Goal: Task Accomplishment & Management: Complete application form

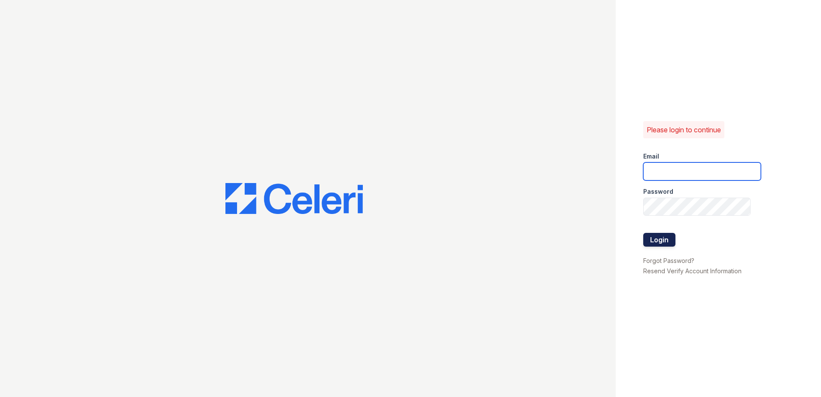
type input "[EMAIL_ADDRESS][DOMAIN_NAME]"
click at [668, 240] on button "Login" at bounding box center [660, 240] width 32 height 14
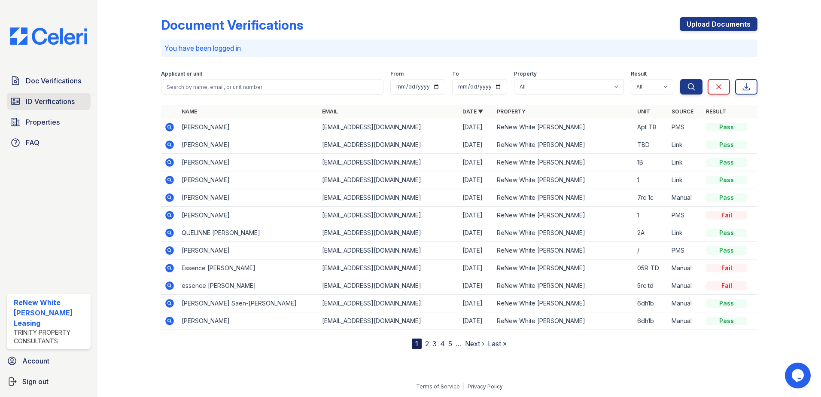
click at [33, 101] on span "ID Verifications" at bounding box center [50, 101] width 49 height 10
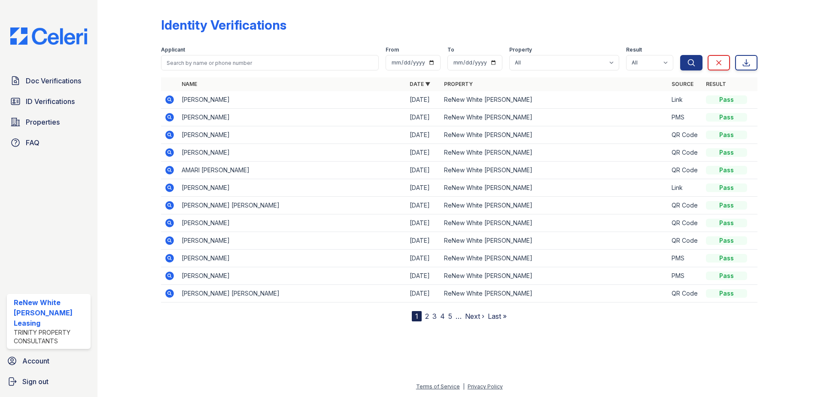
click at [174, 96] on icon at bounding box center [170, 100] width 10 height 10
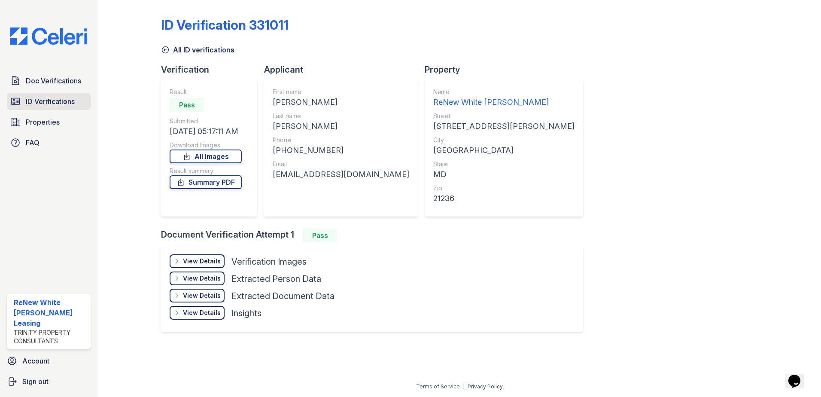
click at [47, 101] on span "ID Verifications" at bounding box center [50, 101] width 49 height 10
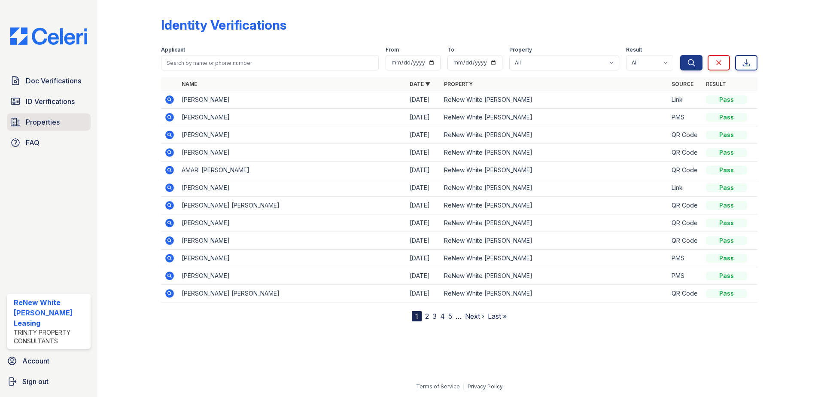
click at [49, 125] on span "Properties" at bounding box center [43, 122] width 34 height 10
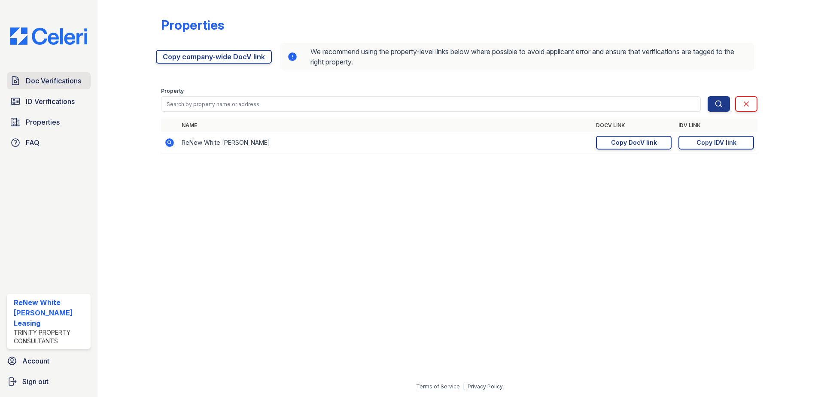
click at [50, 87] on link "Doc Verifications" at bounding box center [49, 80] width 84 height 17
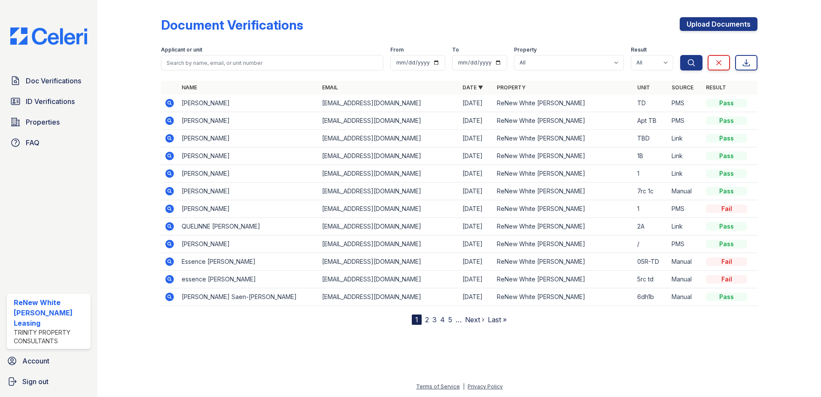
click at [174, 174] on icon at bounding box center [169, 173] width 9 height 9
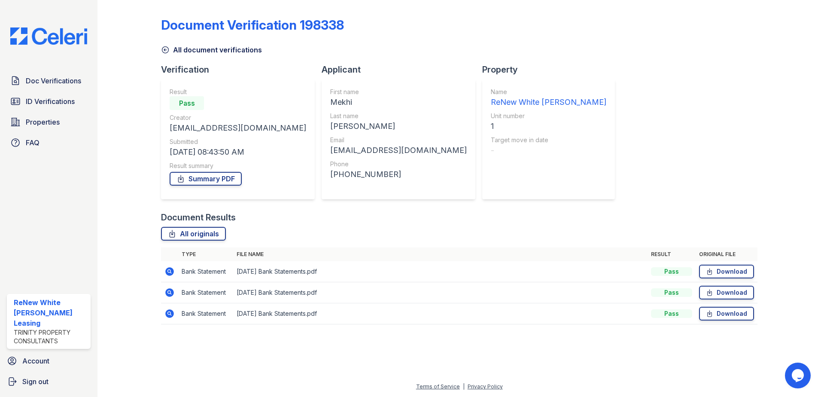
click at [169, 274] on icon at bounding box center [169, 271] width 9 height 9
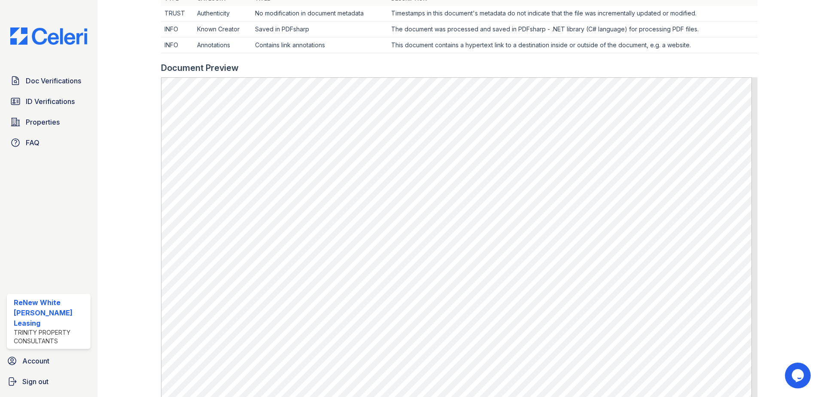
scroll to position [301, 0]
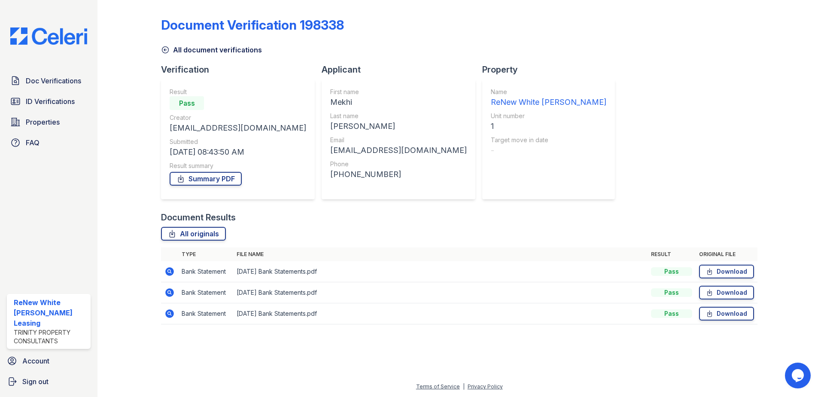
click at [174, 290] on icon at bounding box center [170, 292] width 10 height 10
click at [172, 314] on icon at bounding box center [169, 313] width 9 height 9
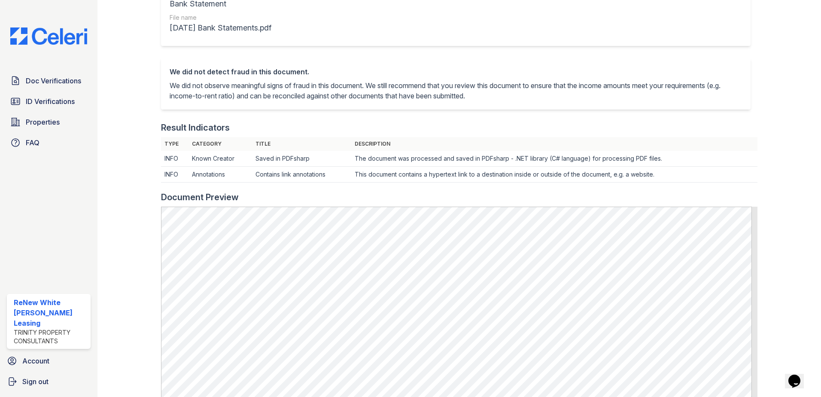
scroll to position [172, 0]
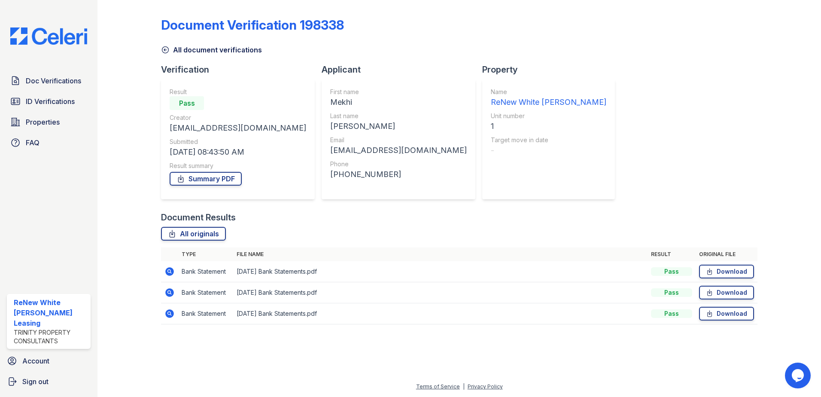
click at [166, 269] on icon at bounding box center [170, 271] width 10 height 10
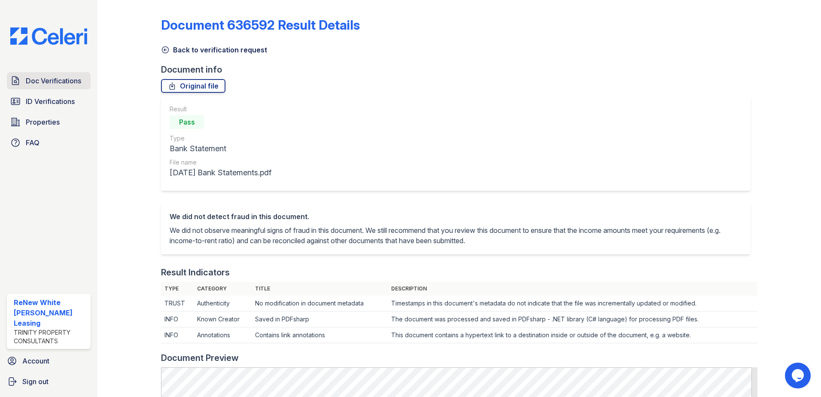
click at [71, 86] on link "Doc Verifications" at bounding box center [49, 80] width 84 height 17
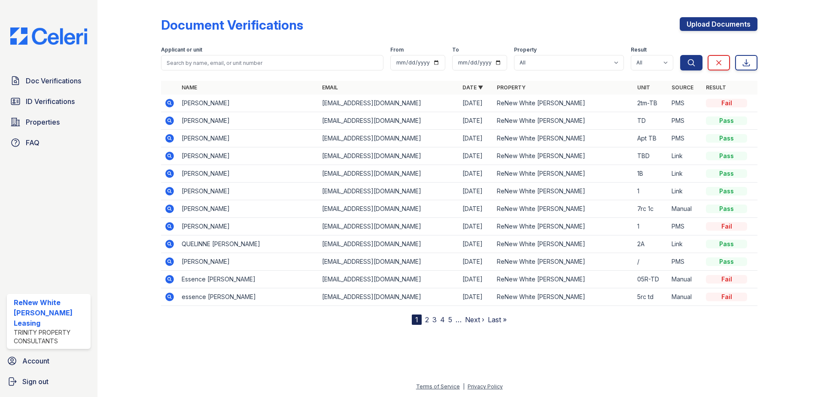
click at [167, 156] on icon at bounding box center [169, 156] width 9 height 9
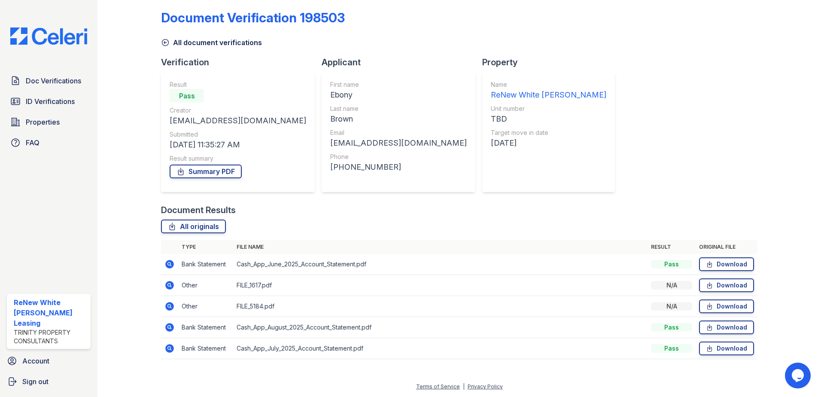
click at [171, 267] on icon at bounding box center [169, 264] width 9 height 9
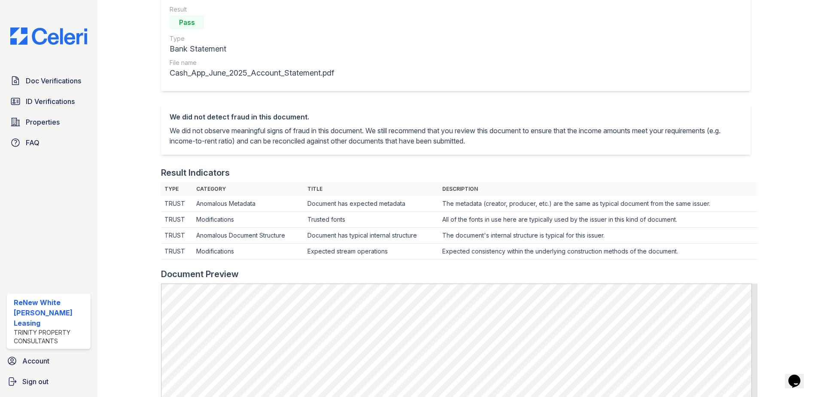
scroll to position [215, 0]
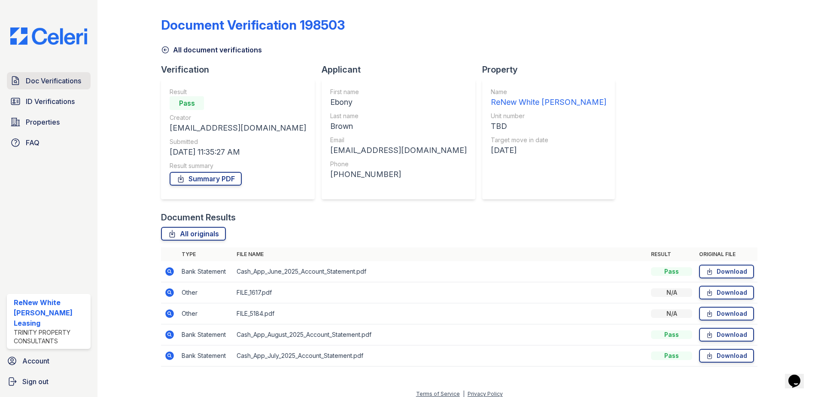
click at [58, 79] on span "Doc Verifications" at bounding box center [53, 81] width 55 height 10
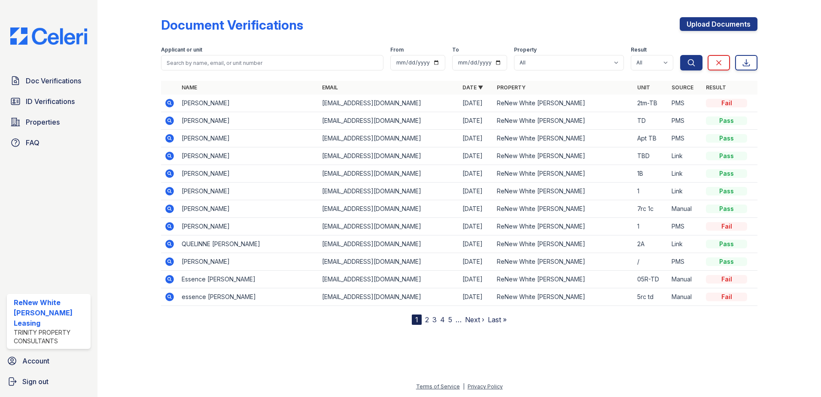
click at [168, 156] on icon at bounding box center [170, 156] width 10 height 10
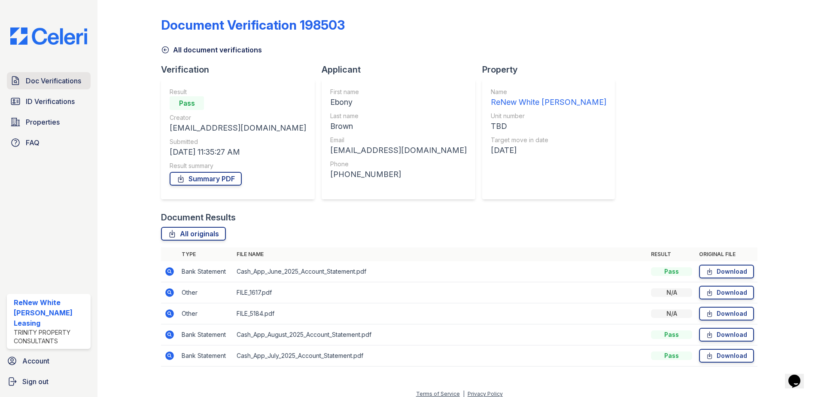
click at [68, 78] on span "Doc Verifications" at bounding box center [53, 81] width 55 height 10
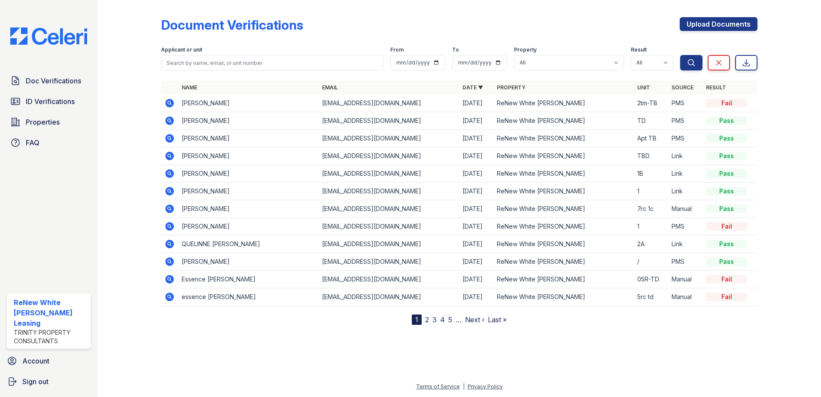
click at [426, 320] on link "2" at bounding box center [427, 319] width 4 height 9
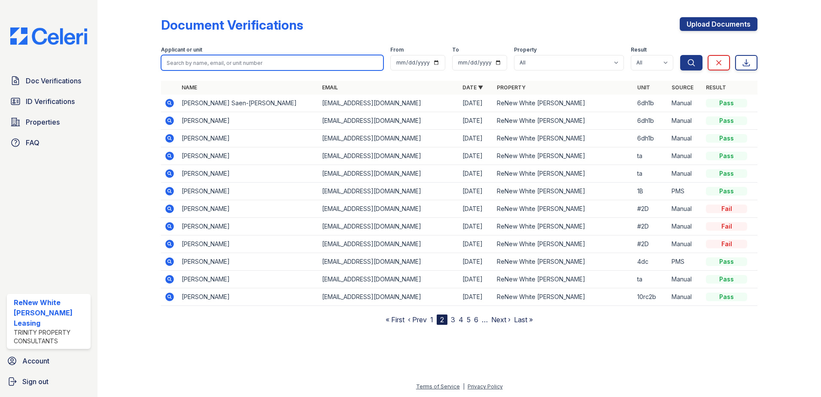
click at [181, 59] on input "search" at bounding box center [272, 62] width 223 height 15
type input "travis james"
click at [681, 55] on button "Search" at bounding box center [692, 62] width 22 height 15
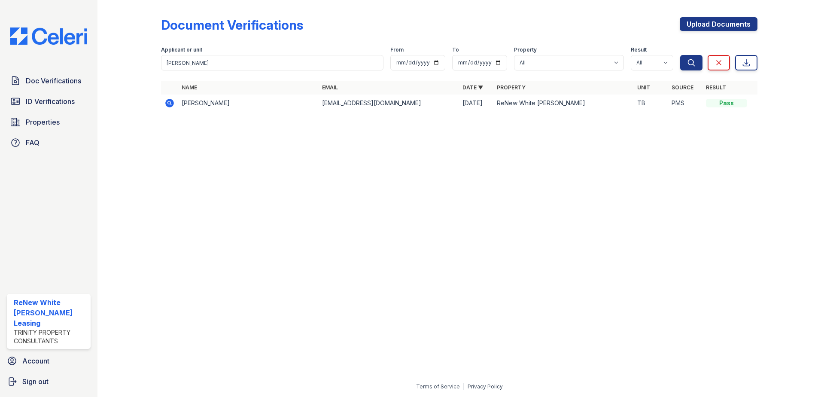
click at [211, 105] on td "Travis James" at bounding box center [248, 104] width 140 height 18
click at [171, 104] on icon at bounding box center [169, 103] width 9 height 9
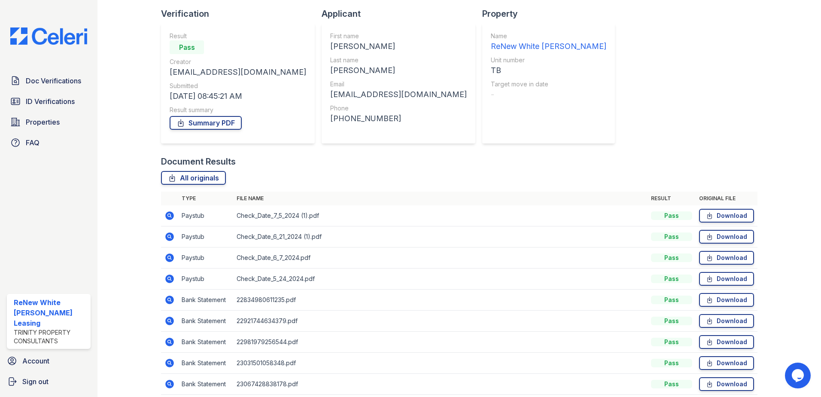
scroll to position [113, 0]
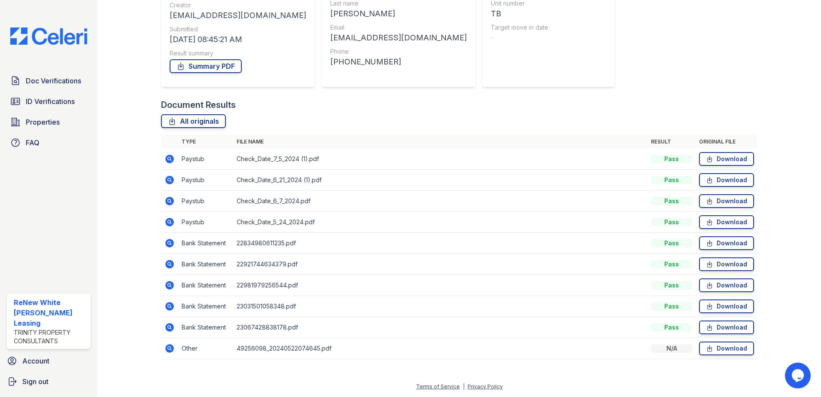
click at [167, 226] on icon at bounding box center [170, 222] width 10 height 10
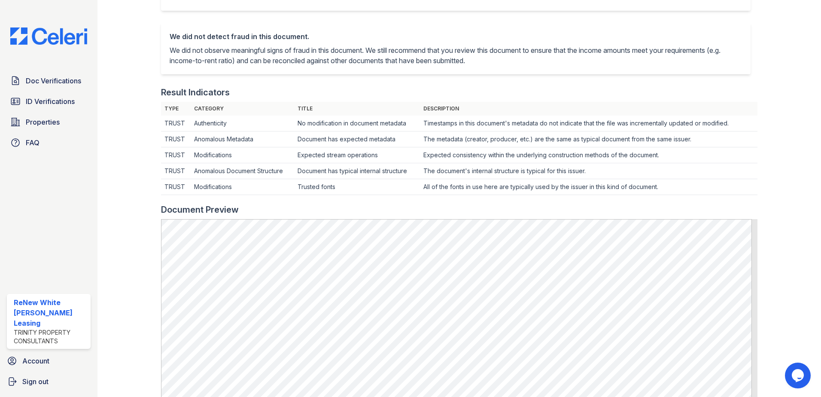
scroll to position [172, 0]
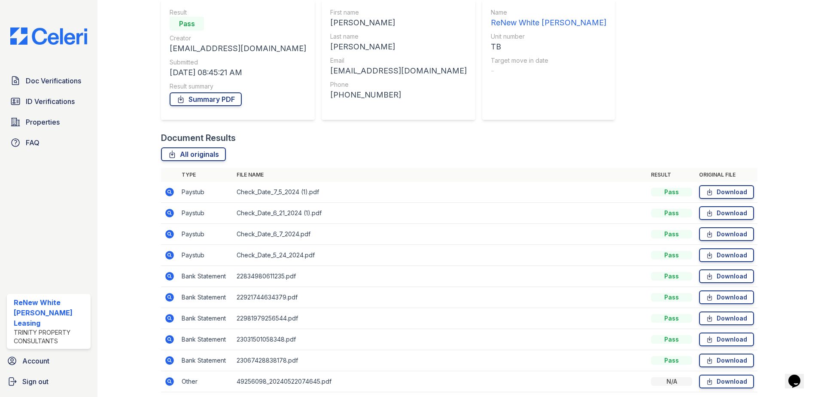
scroll to position [86, 0]
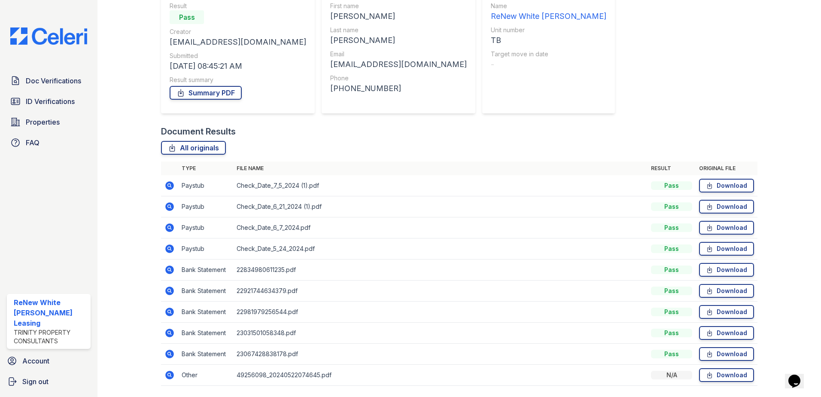
click at [170, 376] on icon at bounding box center [169, 375] width 9 height 9
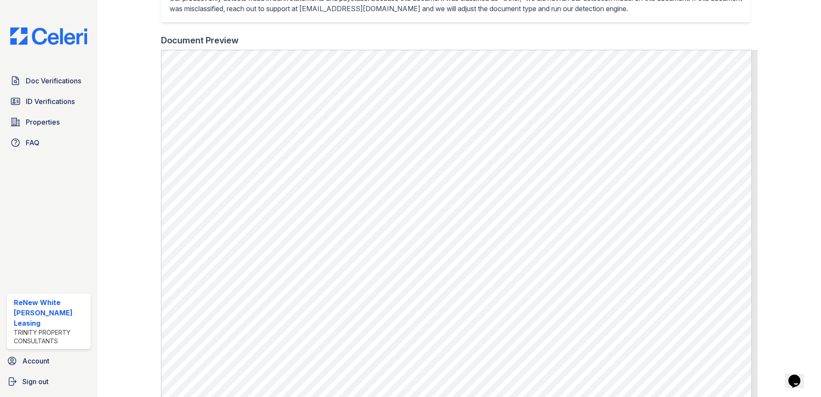
scroll to position [311, 0]
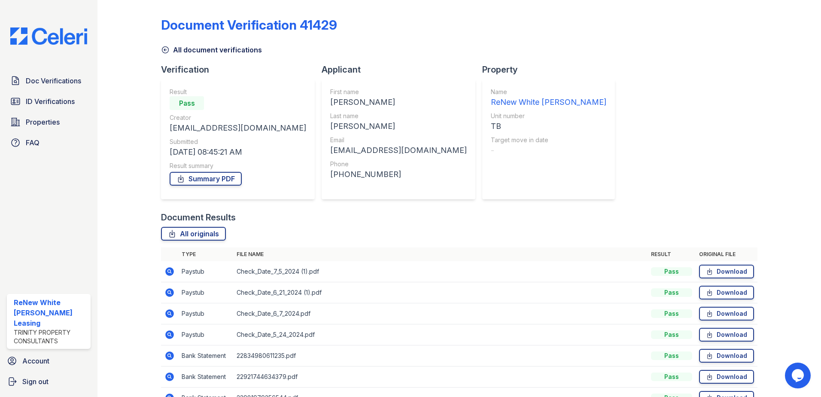
scroll to position [113, 0]
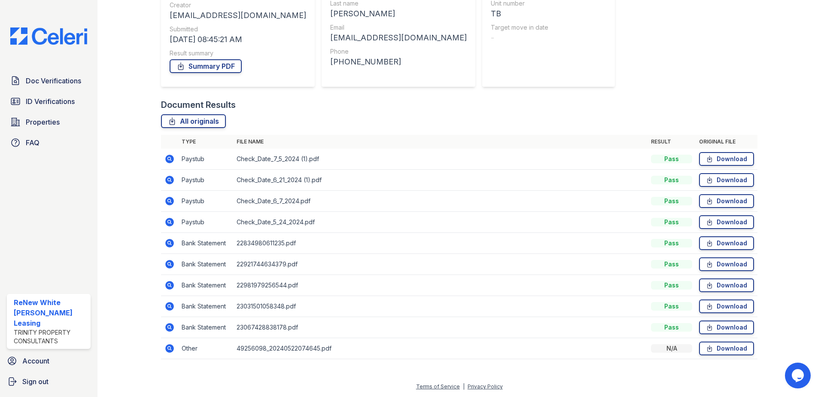
click at [168, 329] on icon at bounding box center [169, 327] width 9 height 9
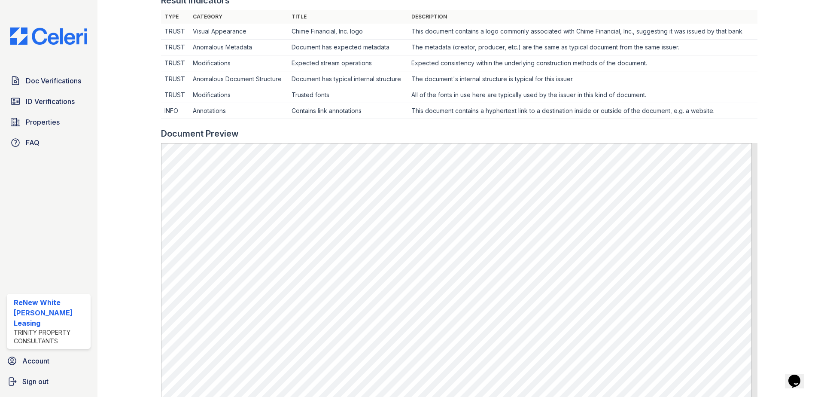
scroll to position [387, 0]
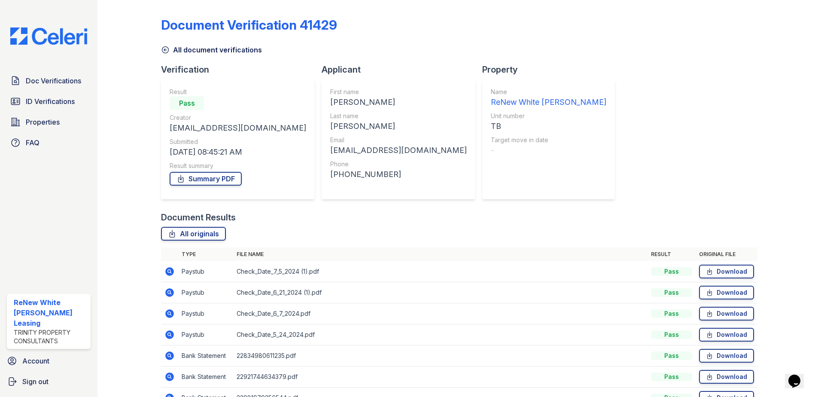
click at [171, 273] on icon at bounding box center [170, 271] width 10 height 10
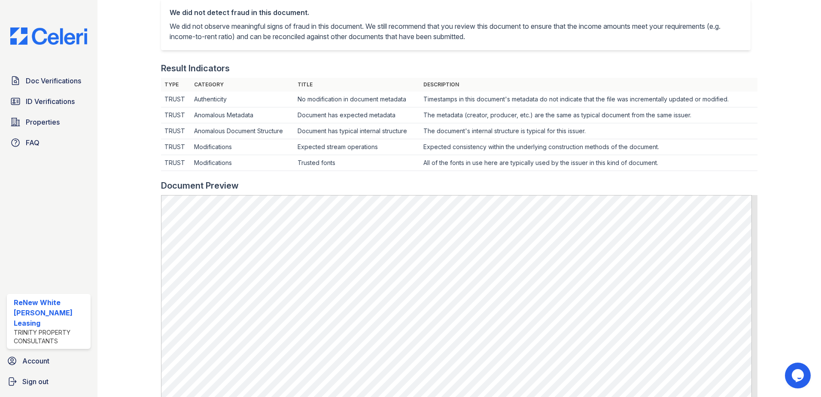
scroll to position [215, 0]
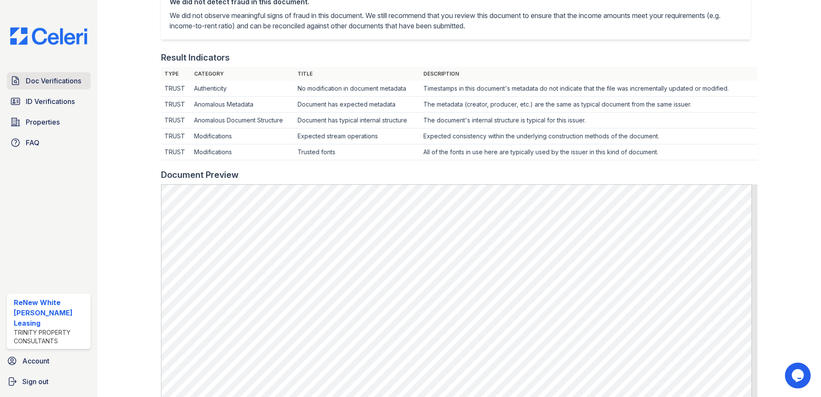
click at [63, 73] on link "Doc Verifications" at bounding box center [49, 80] width 84 height 17
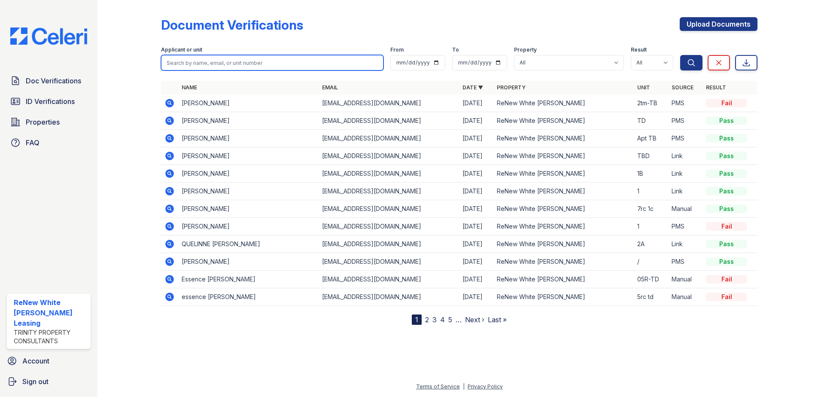
click at [231, 64] on input "search" at bounding box center [272, 62] width 223 height 15
click at [265, 60] on input "search" at bounding box center [272, 62] width 223 height 15
click at [169, 195] on icon at bounding box center [169, 191] width 9 height 9
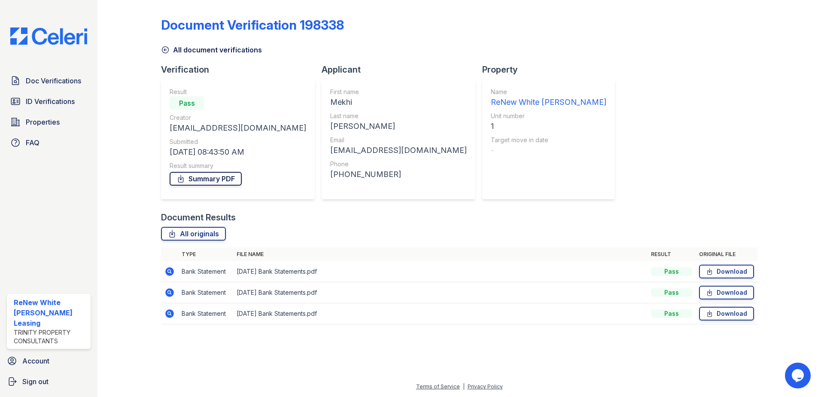
click at [233, 181] on link "Summary PDF" at bounding box center [206, 179] width 72 height 14
click at [52, 85] on span "Doc Verifications" at bounding box center [53, 81] width 55 height 10
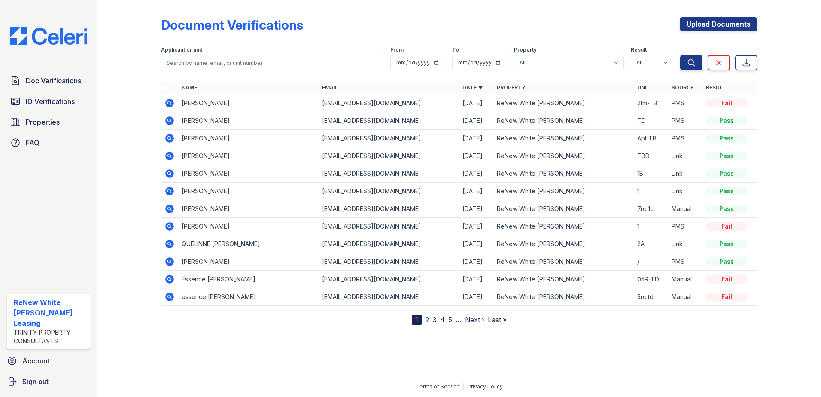
click at [173, 137] on icon at bounding box center [169, 138] width 9 height 9
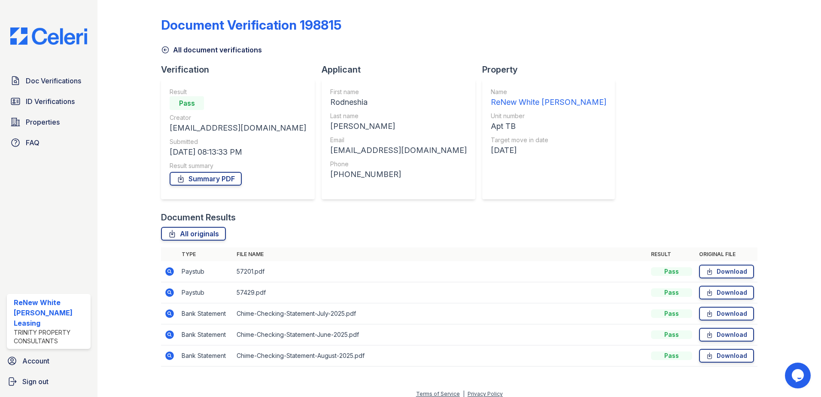
click at [171, 270] on icon at bounding box center [169, 271] width 9 height 9
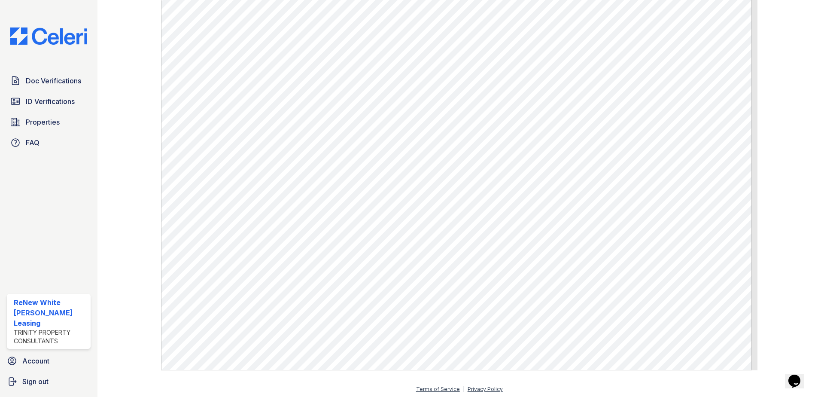
scroll to position [311, 0]
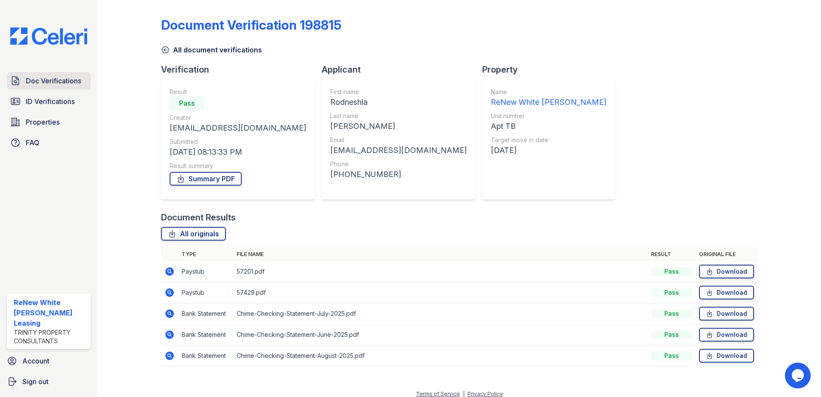
click at [71, 89] on link "Doc Verifications" at bounding box center [49, 80] width 84 height 17
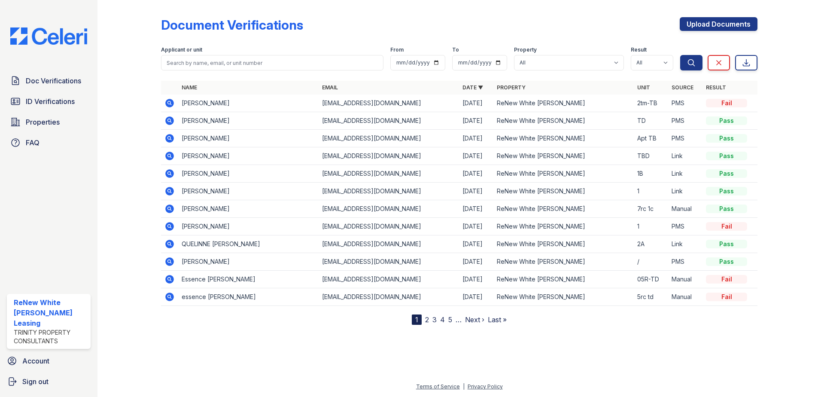
click at [427, 318] on link "2" at bounding box center [427, 319] width 4 height 9
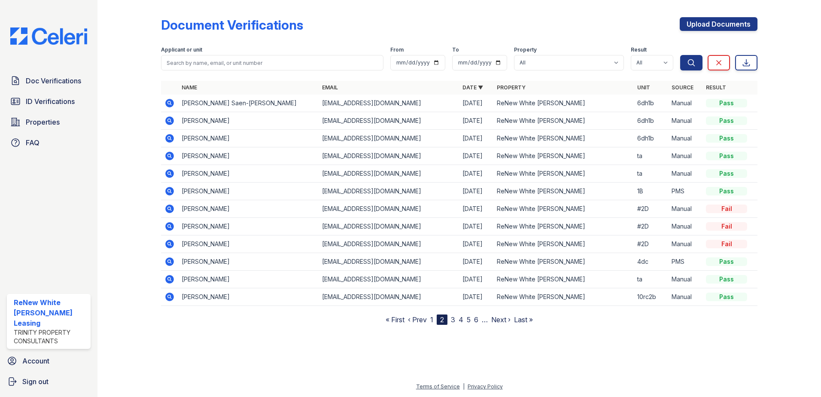
click at [452, 318] on link "3" at bounding box center [453, 319] width 4 height 9
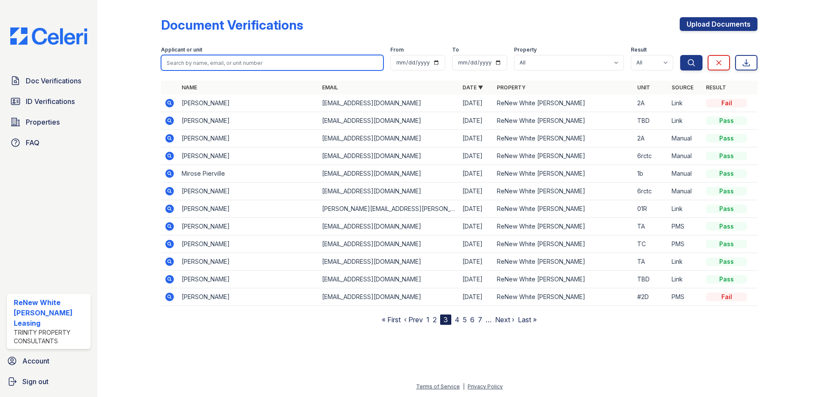
click at [319, 70] on input "search" at bounding box center [272, 62] width 223 height 15
type input "TRAVIS"
click at [681, 55] on button "Search" at bounding box center [692, 62] width 22 height 15
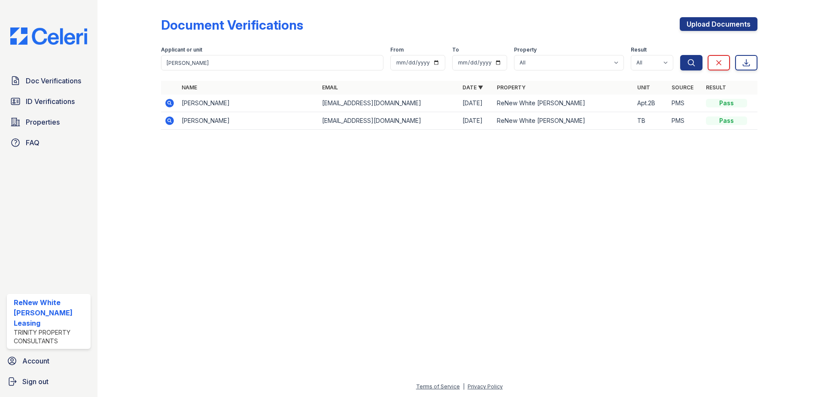
click at [173, 119] on icon at bounding box center [169, 120] width 9 height 9
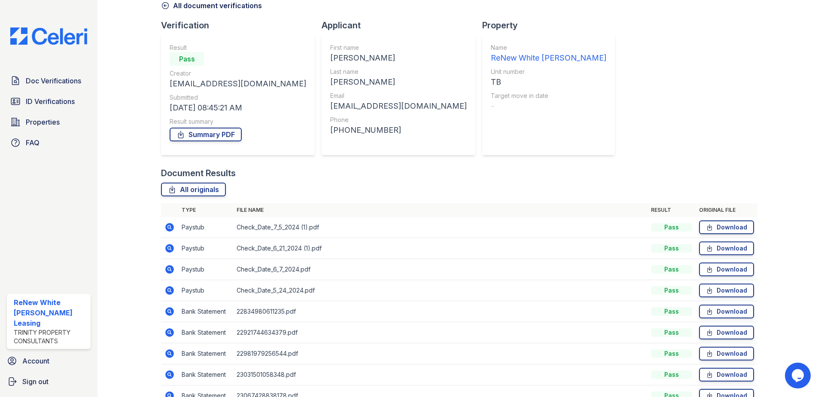
scroll to position [113, 0]
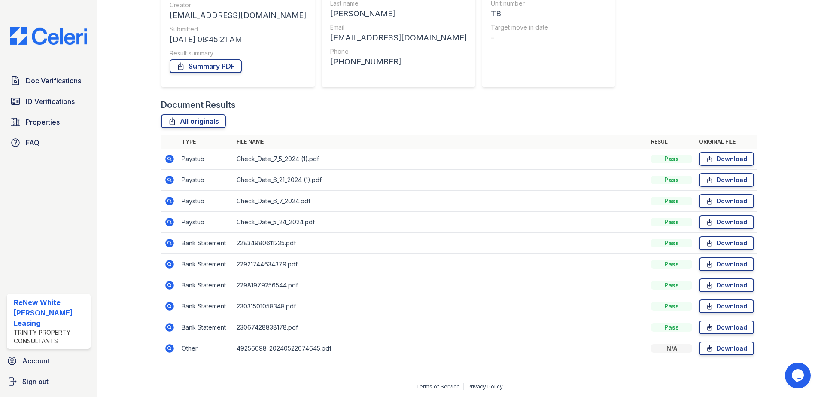
click at [171, 157] on icon at bounding box center [169, 159] width 9 height 9
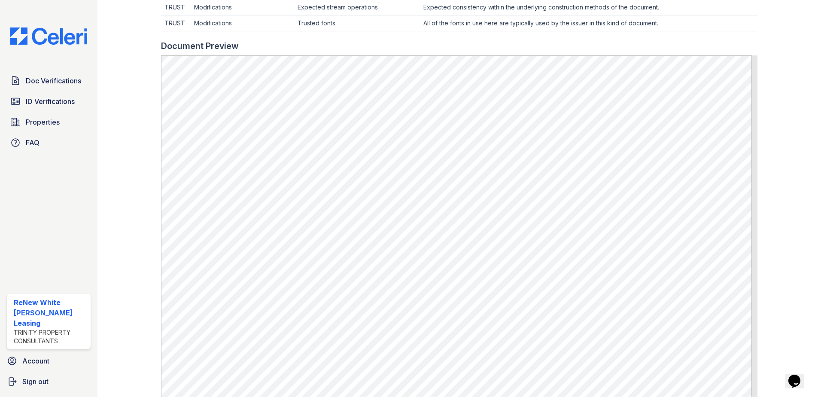
scroll to position [299, 0]
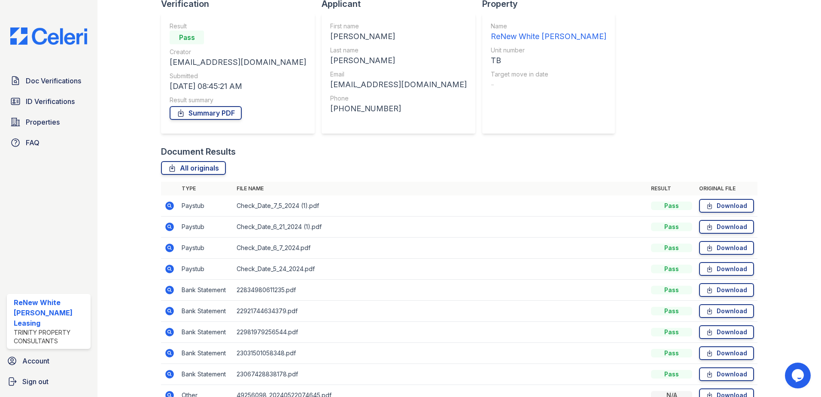
scroll to position [113, 0]
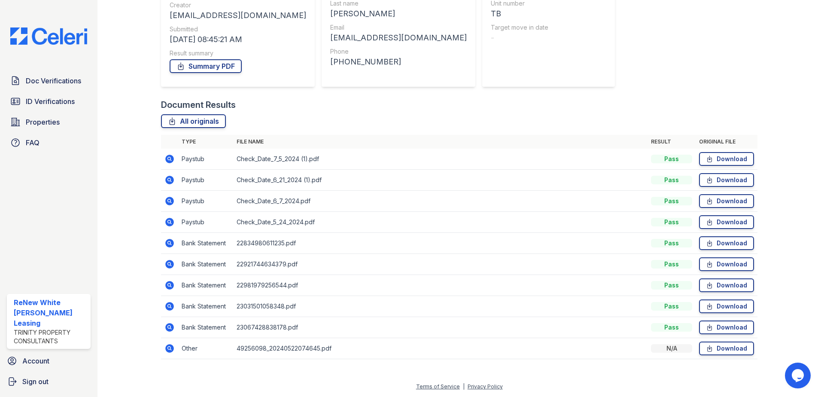
click at [171, 327] on icon at bounding box center [169, 327] width 9 height 9
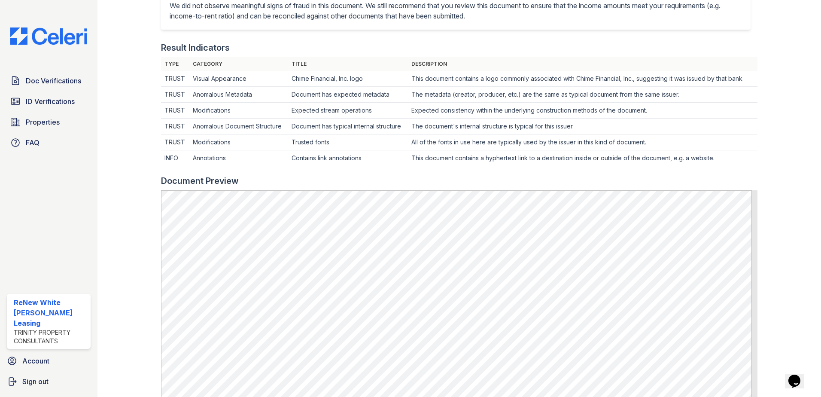
scroll to position [301, 0]
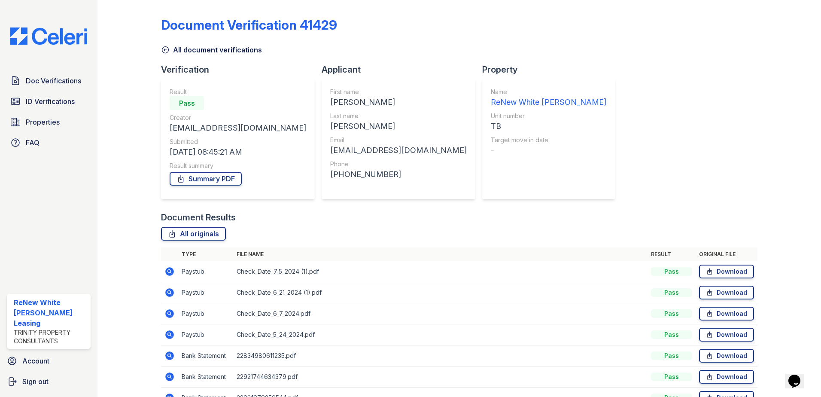
scroll to position [86, 0]
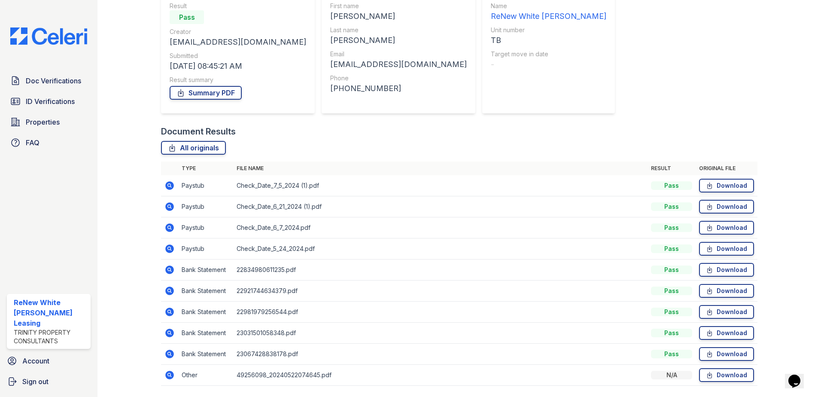
click at [171, 335] on icon at bounding box center [169, 333] width 9 height 9
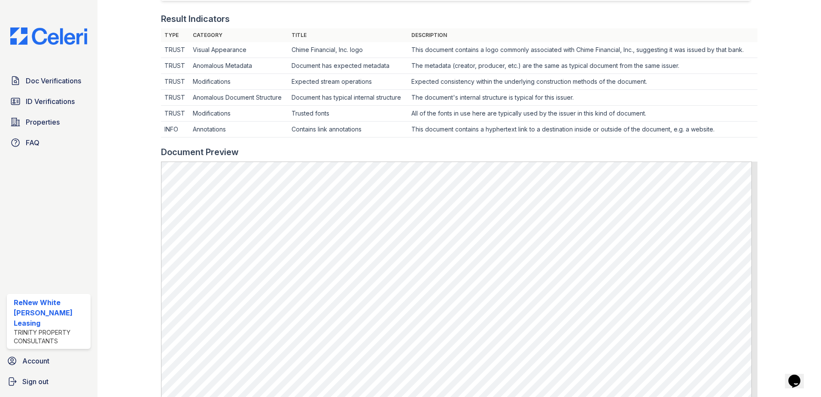
scroll to position [344, 0]
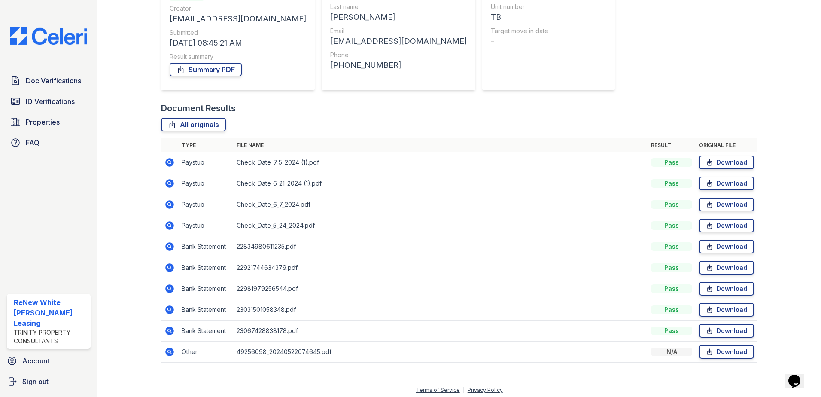
scroll to position [113, 0]
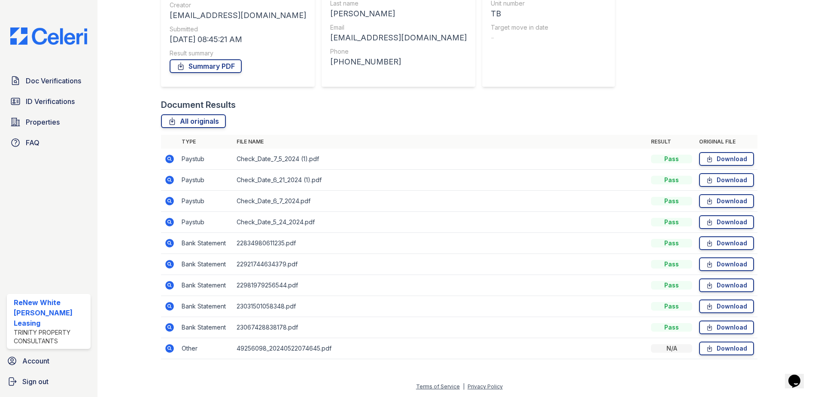
click at [170, 330] on icon at bounding box center [169, 327] width 9 height 9
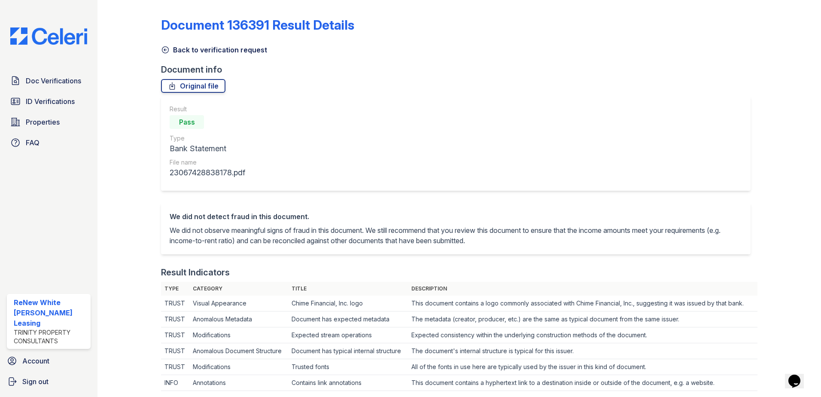
scroll to position [172, 0]
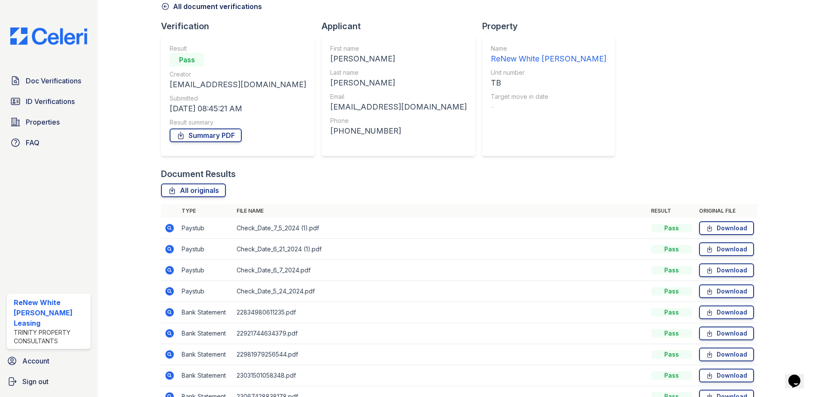
scroll to position [86, 0]
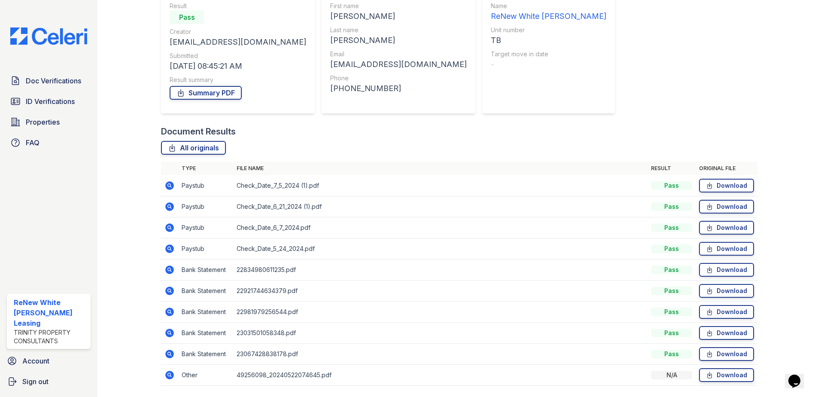
click at [172, 312] on icon at bounding box center [169, 312] width 9 height 9
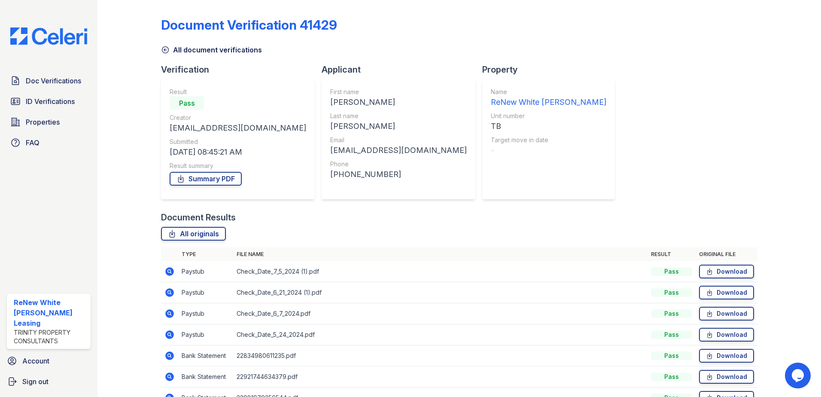
click at [172, 356] on icon at bounding box center [169, 355] width 9 height 9
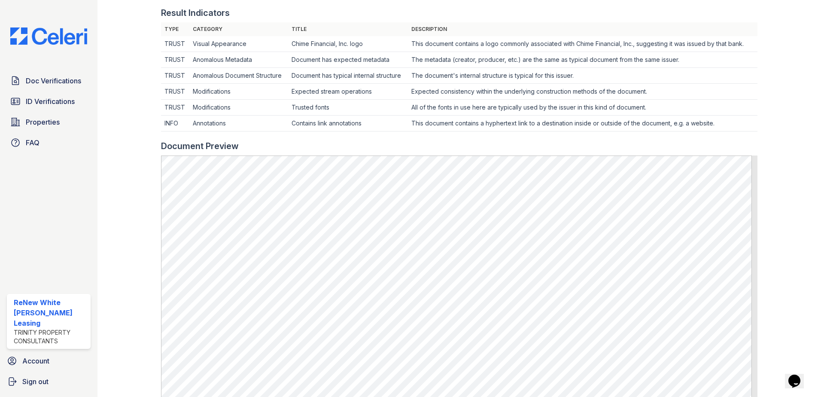
scroll to position [344, 0]
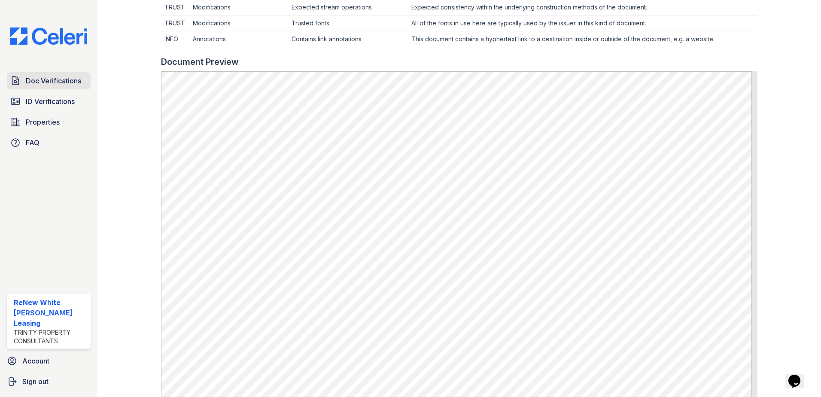
click at [71, 82] on span "Doc Verifications" at bounding box center [53, 81] width 55 height 10
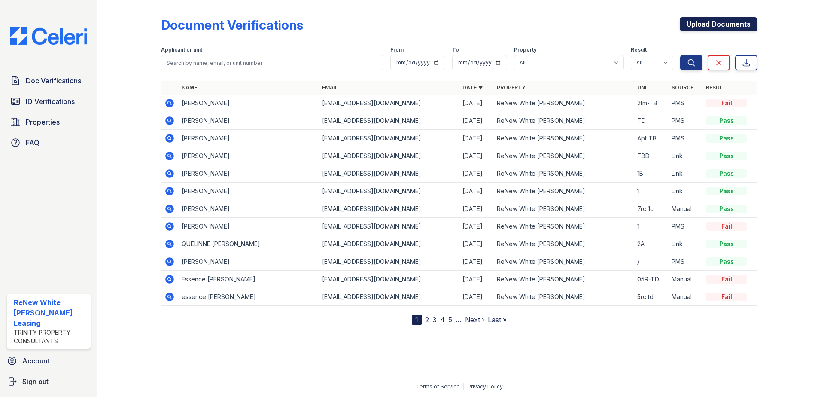
click at [745, 26] on link "Upload Documents" at bounding box center [719, 24] width 78 height 14
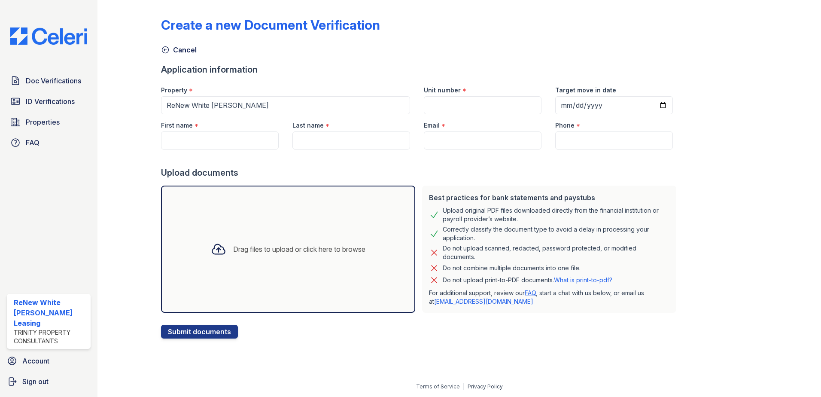
click at [243, 253] on div "Drag files to upload or click here to browse" at bounding box center [299, 249] width 132 height 10
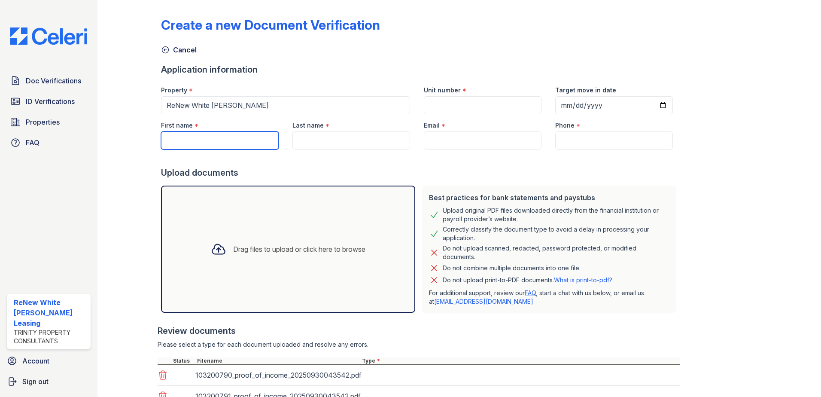
click at [236, 137] on input "First name" at bounding box center [220, 140] width 118 height 18
type input "t"
type input "Travis"
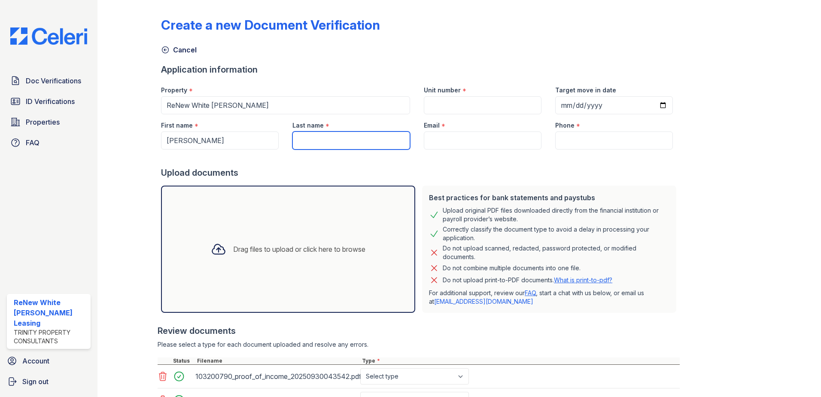
click at [316, 135] on input "Last name" at bounding box center [352, 140] width 118 height 18
type input "James"
click at [470, 136] on input "Email" at bounding box center [483, 140] width 118 height 18
paste input "[EMAIL_ADDRESS][DOMAIN_NAME]"
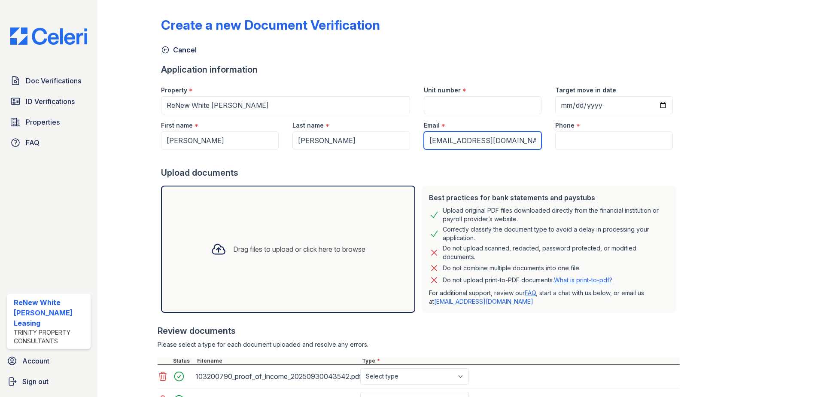
type input "[EMAIL_ADDRESS][DOMAIN_NAME]"
drag, startPoint x: 604, startPoint y: 133, endPoint x: 603, endPoint y: 141, distance: 8.3
click at [604, 133] on input "Phone" at bounding box center [615, 140] width 118 height 18
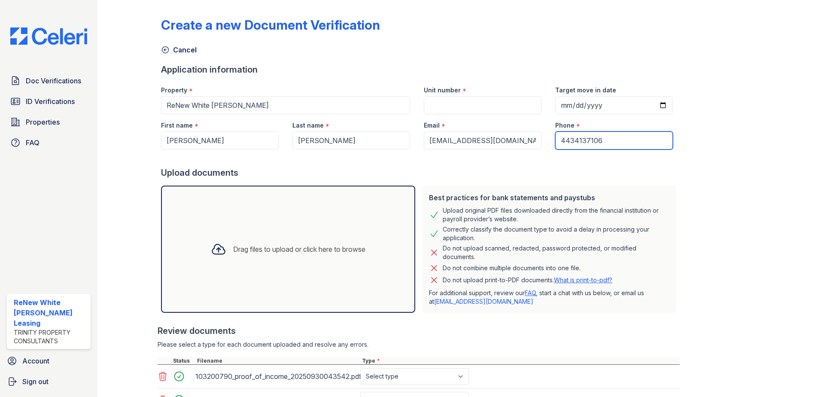
type input "4434137106"
click at [452, 100] on input "Unit number" at bounding box center [483, 105] width 118 height 18
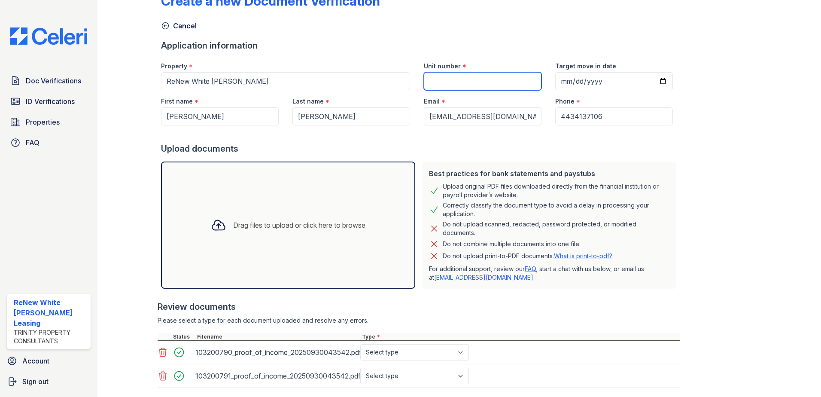
scroll to position [75, 0]
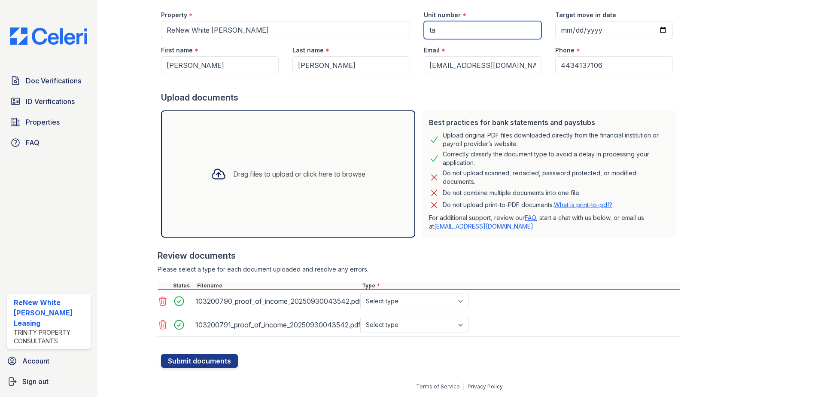
type input "ta"
click at [372, 300] on select "Select type Paystub Bank Statement Offer Letter Tax Documents Benefit Award Let…" at bounding box center [414, 301] width 109 height 16
select select "paystub"
click at [360, 293] on select "Select type Paystub Bank Statement Offer Letter Tax Documents Benefit Award Let…" at bounding box center [414, 301] width 109 height 16
click at [375, 324] on select "Select type Paystub Bank Statement Offer Letter Tax Documents Benefit Award Let…" at bounding box center [414, 325] width 109 height 16
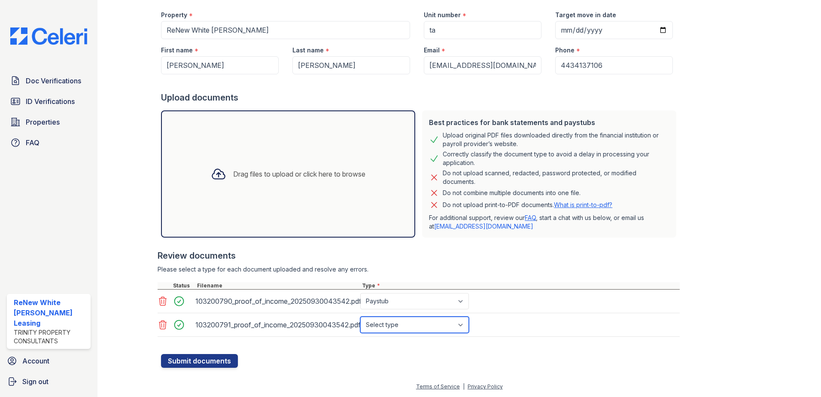
select select "paystub"
click at [360, 317] on select "Select type Paystub Bank Statement Offer Letter Tax Documents Benefit Award Let…" at bounding box center [414, 325] width 109 height 16
click at [207, 361] on button "Submit documents" at bounding box center [199, 361] width 77 height 14
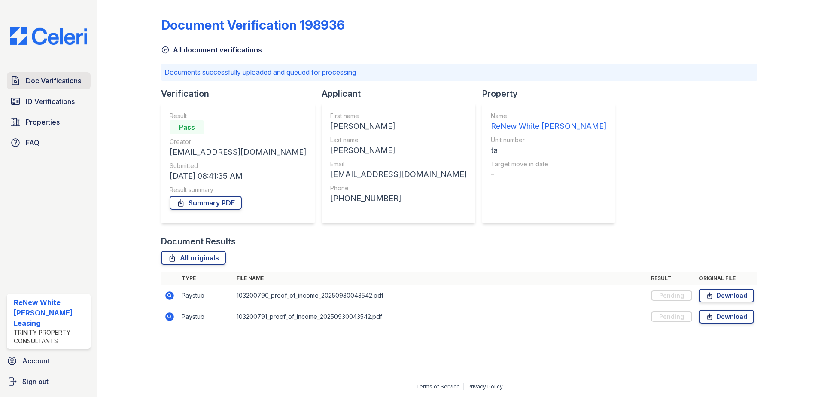
click at [44, 77] on span "Doc Verifications" at bounding box center [53, 81] width 55 height 10
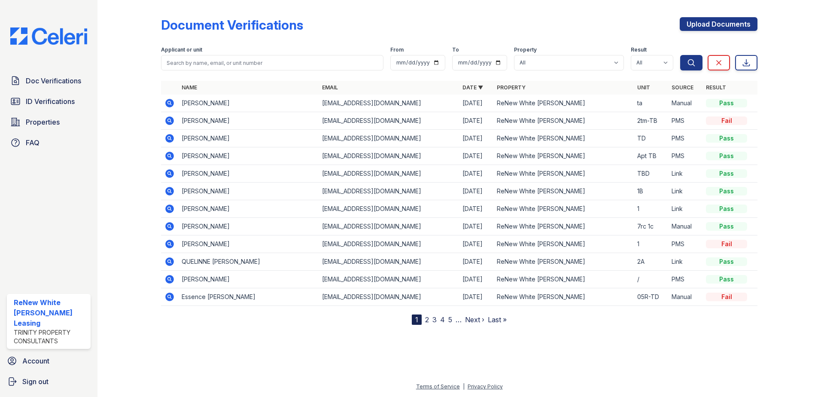
click at [169, 103] on icon at bounding box center [169, 102] width 2 height 2
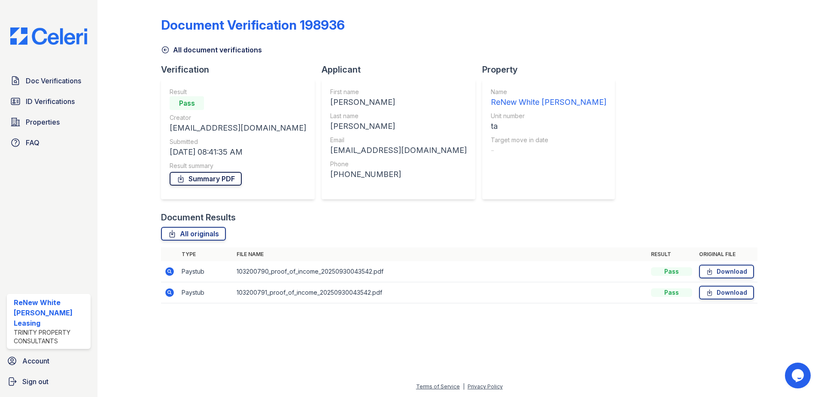
click at [211, 175] on link "Summary PDF" at bounding box center [206, 179] width 72 height 14
click at [57, 85] on span "Doc Verifications" at bounding box center [53, 81] width 55 height 10
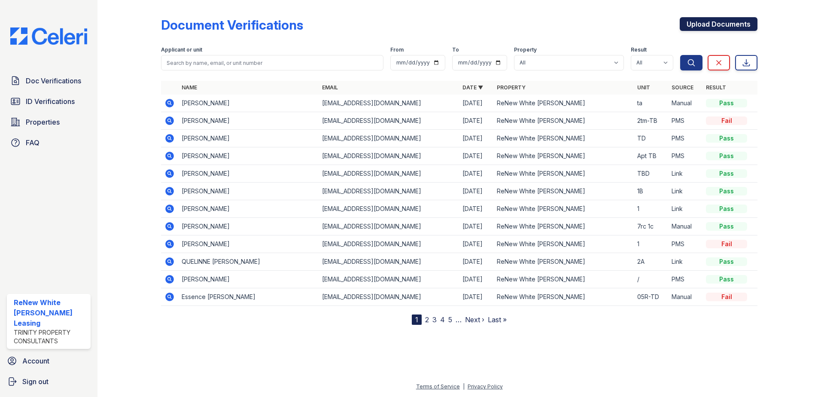
click at [748, 20] on link "Upload Documents" at bounding box center [719, 24] width 78 height 14
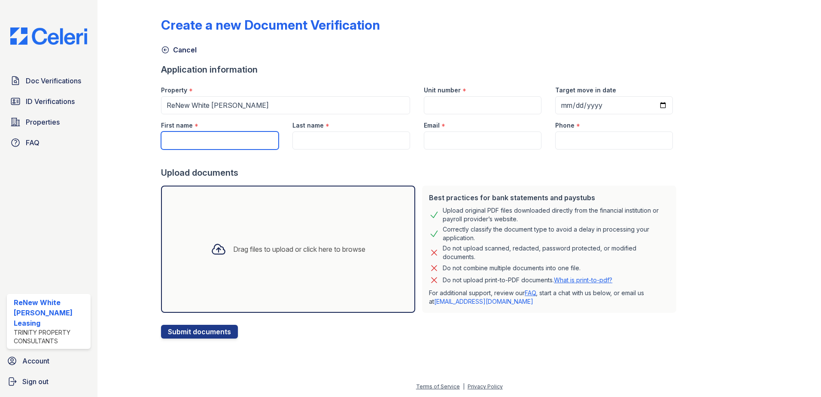
click at [220, 146] on input "First name" at bounding box center [220, 140] width 118 height 18
type input "[PERSON_NAME]"
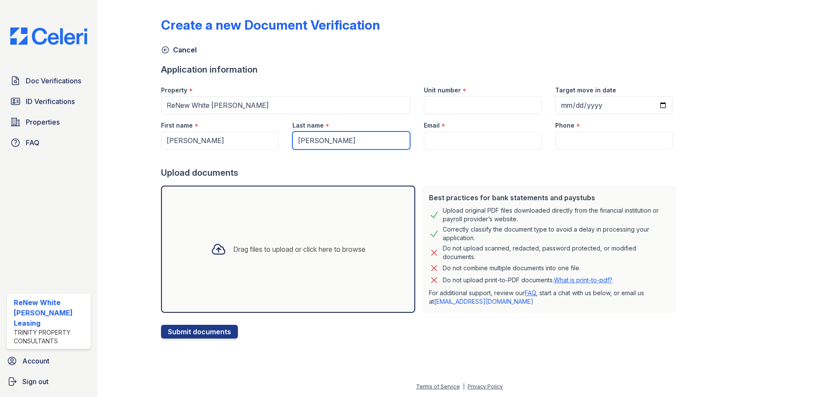
type input "[PERSON_NAME]"
paste input "[EMAIL_ADDRESS][DOMAIN_NAME]"
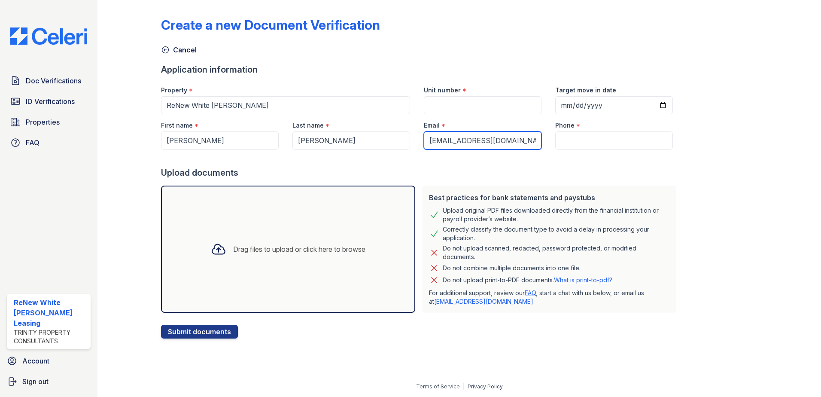
type input "[EMAIL_ADDRESS][DOMAIN_NAME]"
click at [581, 137] on input "Phone" at bounding box center [615, 140] width 118 height 18
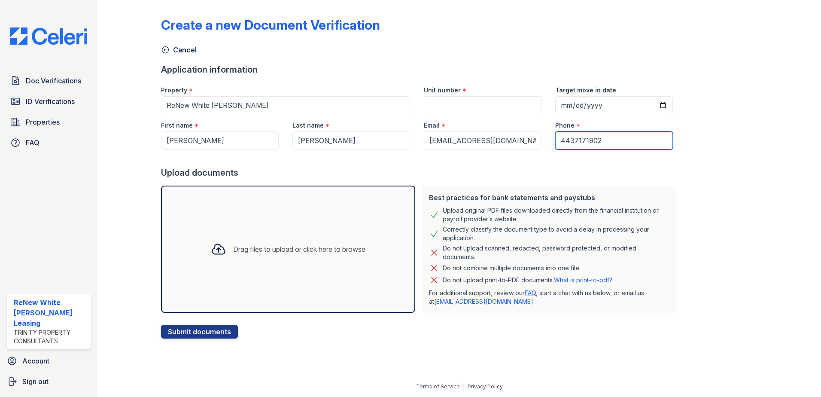
type input "4437171902"
click at [431, 120] on div "Email *" at bounding box center [483, 122] width 118 height 17
click at [473, 95] on div "Unit number *" at bounding box center [483, 87] width 118 height 17
click at [471, 109] on input "Unit number" at bounding box center [483, 105] width 118 height 18
type input "2a"
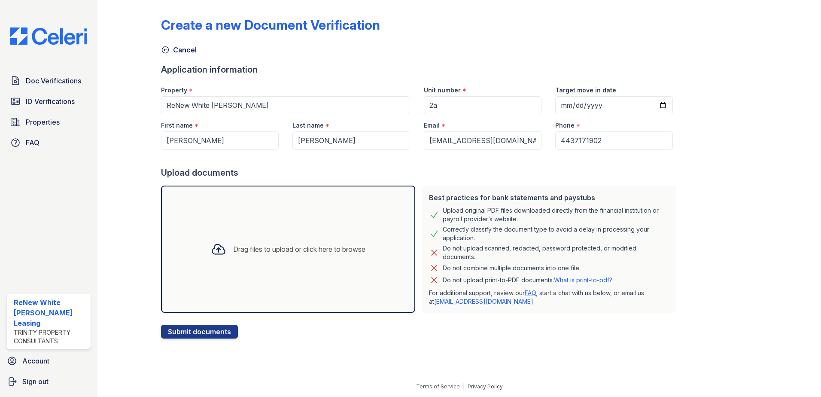
click at [340, 238] on div "Drag files to upload or click here to browse" at bounding box center [288, 249] width 168 height 29
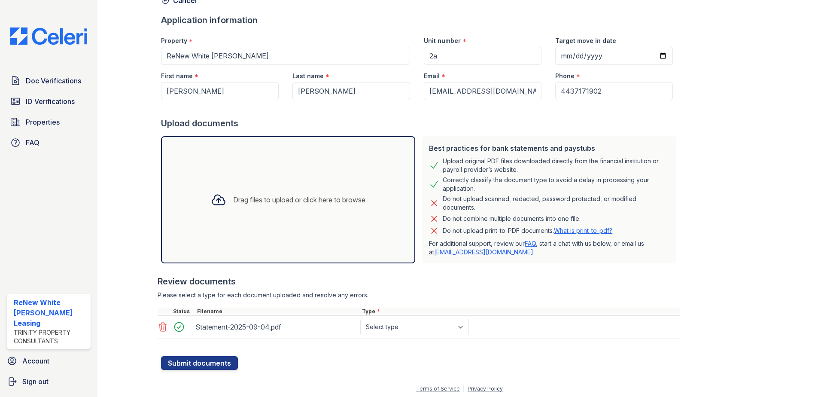
scroll to position [52, 0]
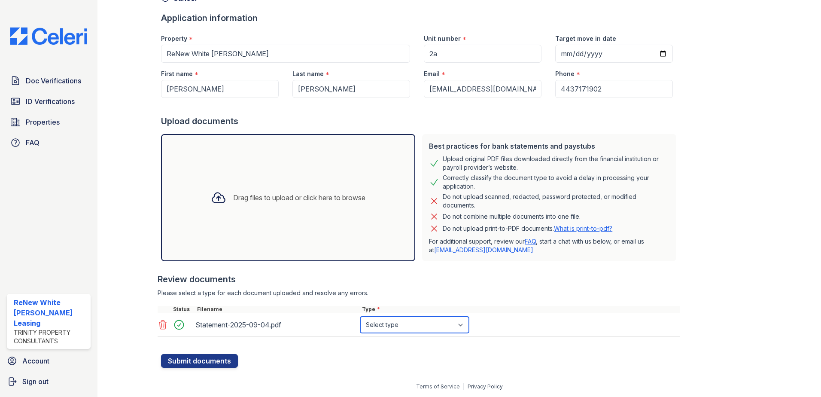
click at [378, 325] on select "Select type Paystub Bank Statement Offer Letter Tax Documents Benefit Award Let…" at bounding box center [414, 325] width 109 height 16
select select "bank_statement"
click at [360, 317] on select "Select type Paystub Bank Statement Offer Letter Tax Documents Benefit Award Let…" at bounding box center [414, 325] width 109 height 16
click at [269, 195] on div "Drag files to upload or click here to browse" at bounding box center [299, 197] width 132 height 10
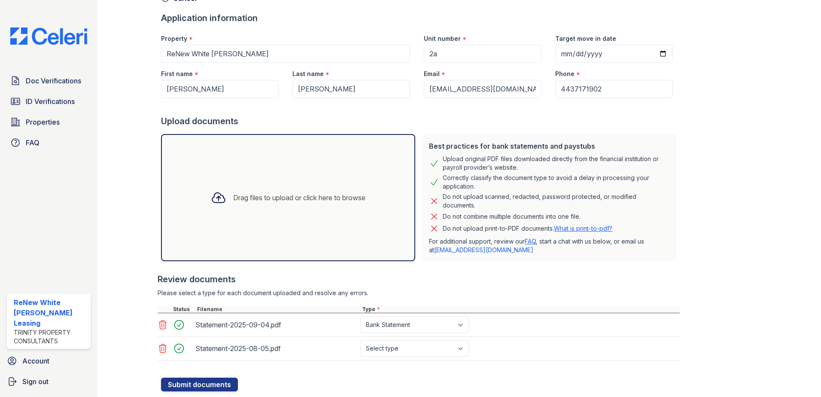
click at [335, 184] on div "Drag files to upload or click here to browse" at bounding box center [288, 197] width 168 height 29
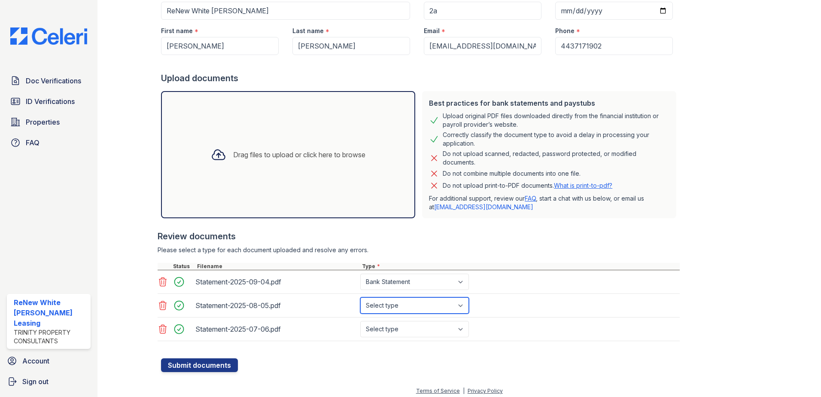
click at [398, 302] on select "Select type Paystub Bank Statement Offer Letter Tax Documents Benefit Award Let…" at bounding box center [414, 305] width 109 height 16
select select "bank_statement"
click at [360, 297] on select "Select type Paystub Bank Statement Offer Letter Tax Documents Benefit Award Let…" at bounding box center [414, 305] width 109 height 16
click at [387, 327] on select "Select type Paystub Bank Statement Offer Letter Tax Documents Benefit Award Let…" at bounding box center [414, 329] width 109 height 16
select select "bank_statement"
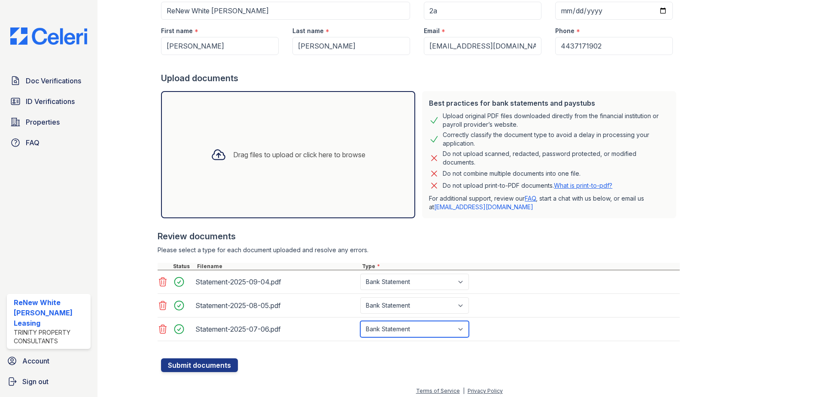
click at [360, 321] on select "Select type Paystub Bank Statement Offer Letter Tax Documents Benefit Award Let…" at bounding box center [414, 329] width 109 height 16
click at [220, 371] on button "Submit documents" at bounding box center [199, 365] width 77 height 14
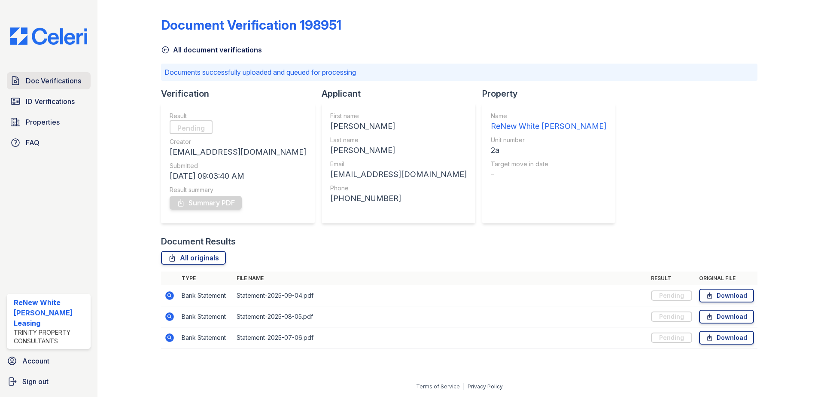
click at [62, 76] on span "Doc Verifications" at bounding box center [53, 81] width 55 height 10
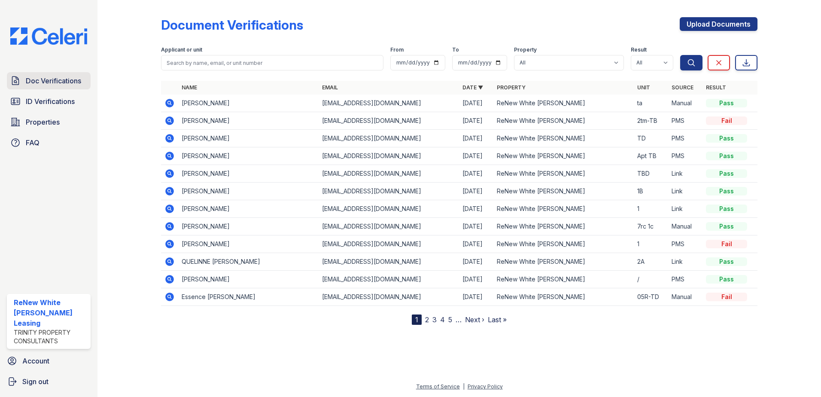
click at [56, 83] on span "Doc Verifications" at bounding box center [53, 81] width 55 height 10
click at [67, 80] on span "Doc Verifications" at bounding box center [53, 81] width 55 height 10
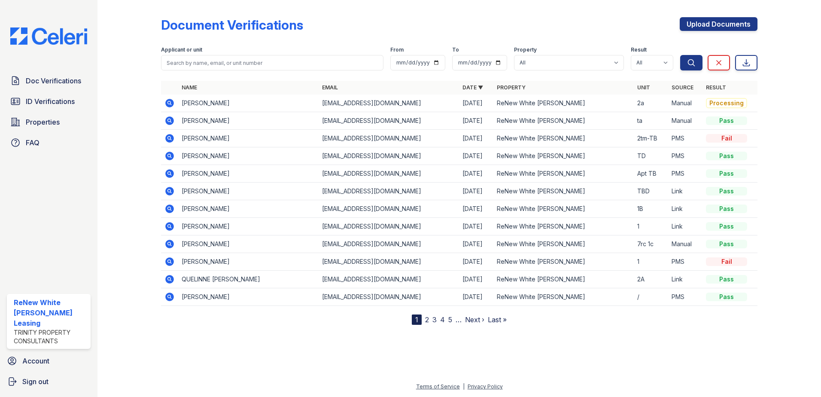
click at [170, 105] on icon at bounding box center [169, 103] width 9 height 9
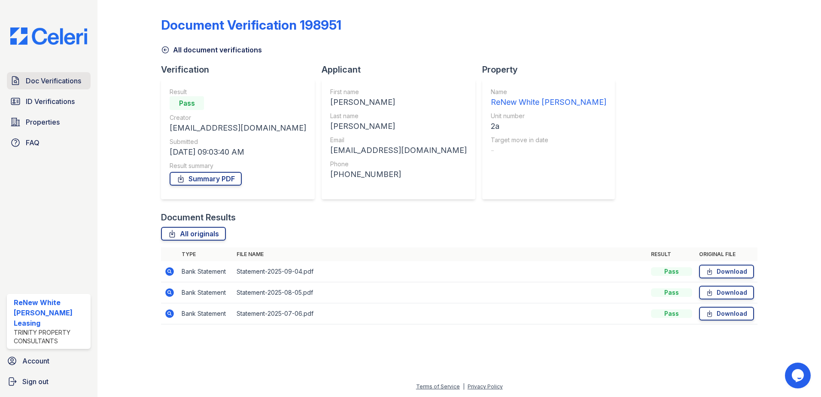
click at [46, 85] on span "Doc Verifications" at bounding box center [53, 81] width 55 height 10
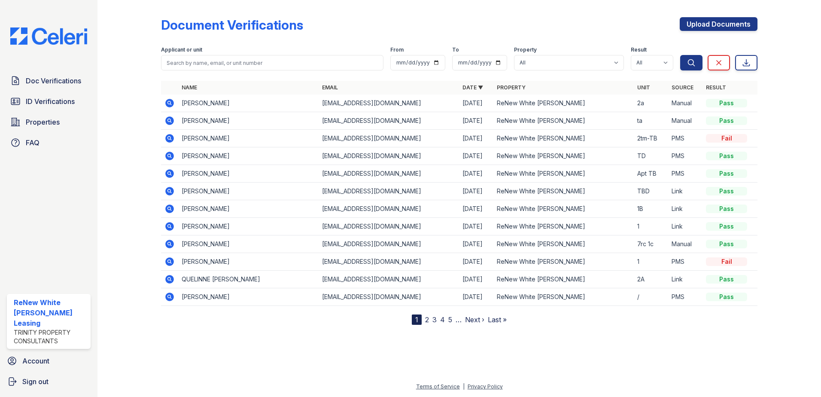
click at [170, 101] on icon at bounding box center [170, 103] width 10 height 10
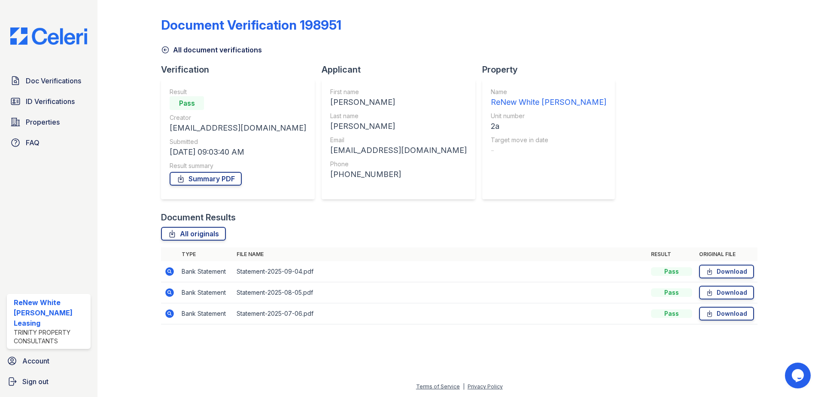
click at [168, 268] on icon at bounding box center [170, 271] width 10 height 10
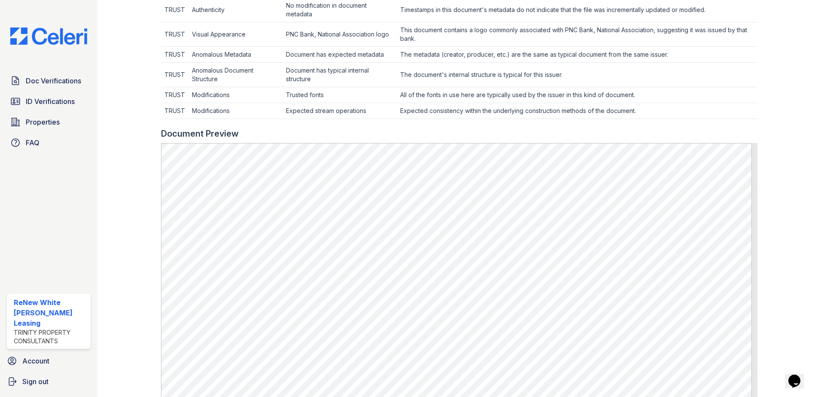
scroll to position [301, 0]
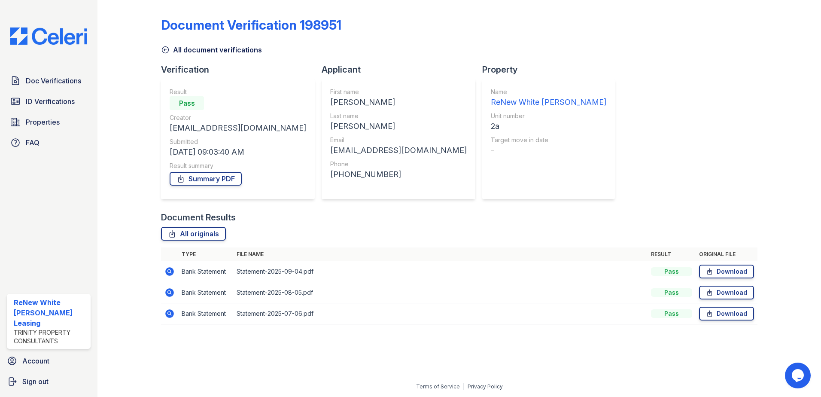
click at [169, 299] on td at bounding box center [169, 292] width 17 height 21
click at [169, 287] on td at bounding box center [169, 292] width 17 height 21
click at [169, 296] on icon at bounding box center [169, 292] width 9 height 9
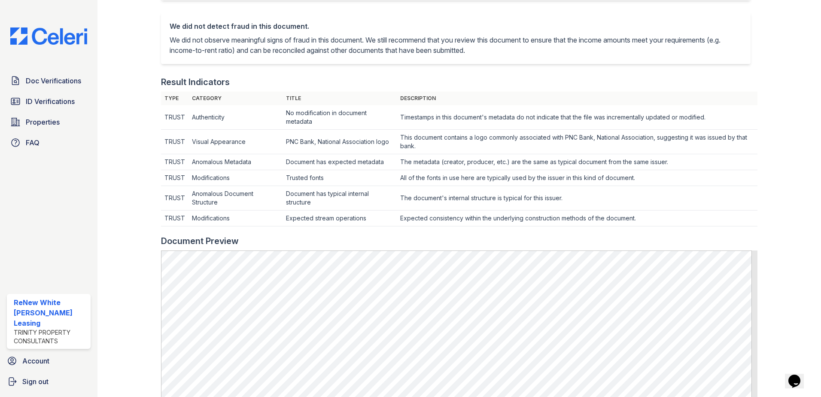
scroll to position [301, 0]
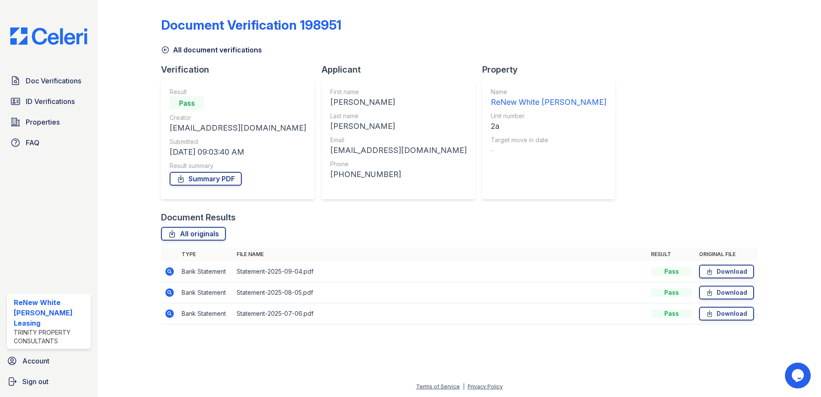
click at [172, 314] on icon at bounding box center [169, 313] width 9 height 9
click at [171, 297] on icon at bounding box center [170, 292] width 10 height 10
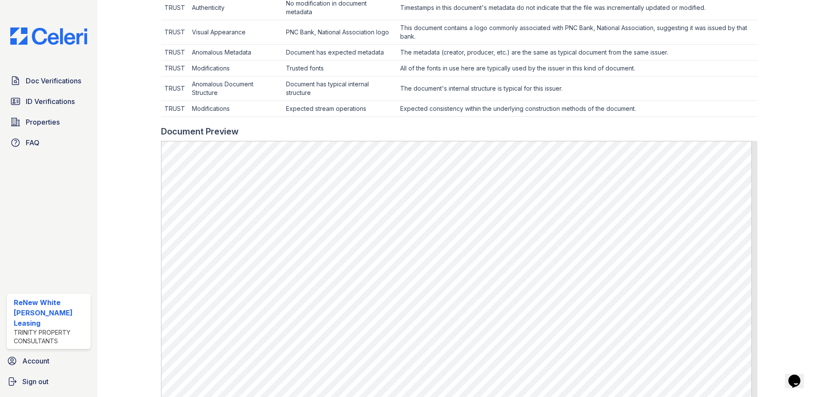
scroll to position [301, 0]
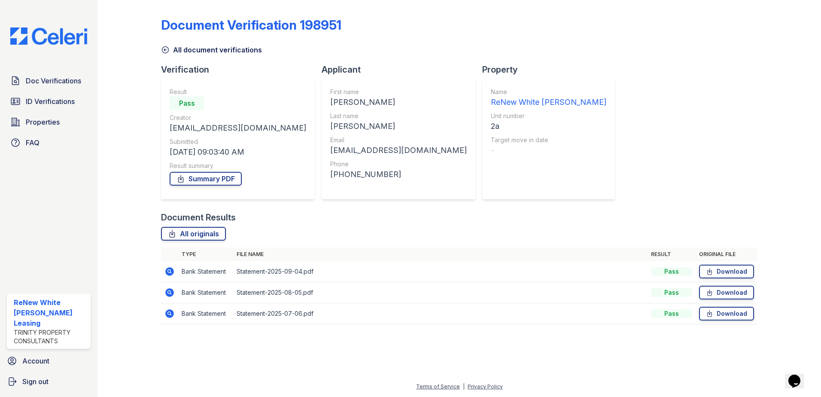
click at [168, 272] on icon at bounding box center [169, 271] width 9 height 9
click at [198, 182] on link "Summary PDF" at bounding box center [206, 179] width 72 height 14
